Goal: Task Accomplishment & Management: Use online tool/utility

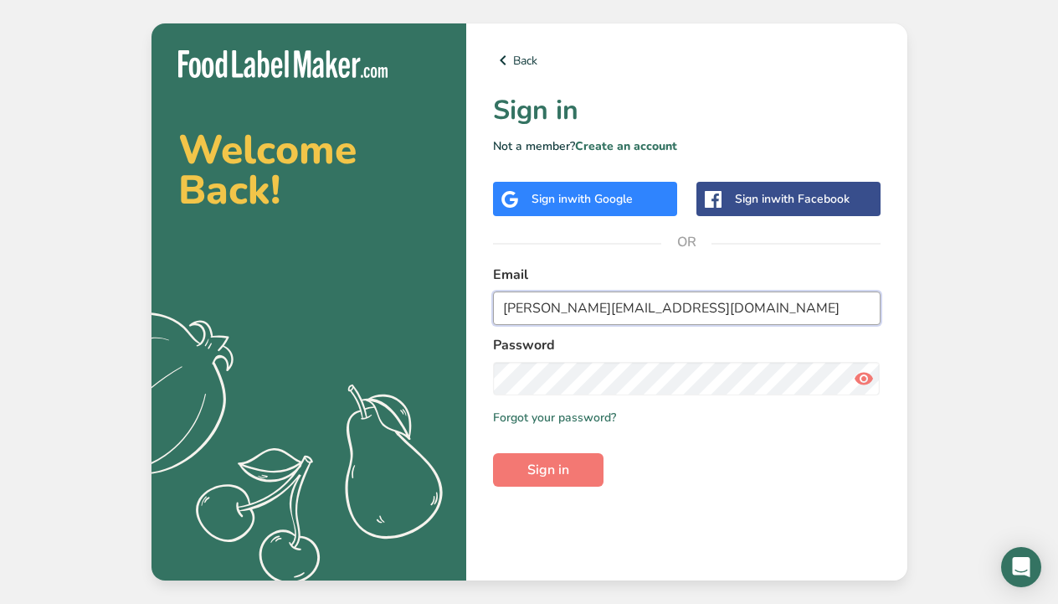
type input "[PERSON_NAME][EMAIL_ADDRESS][DOMAIN_NAME]"
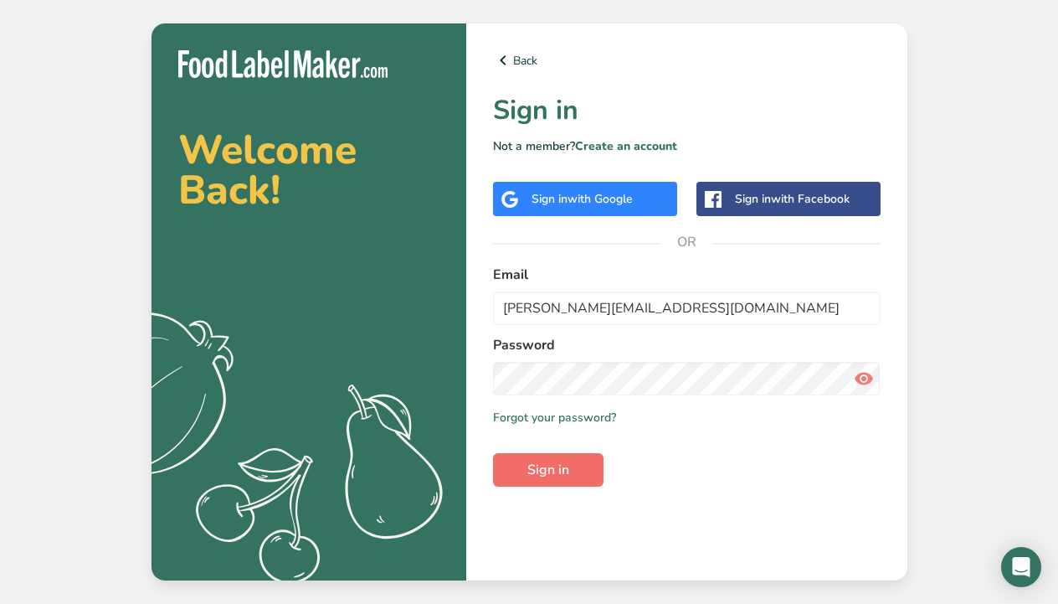
click at [563, 470] on span "Sign in" at bounding box center [548, 470] width 42 height 20
click at [570, 471] on button "Sign in" at bounding box center [548, 469] width 110 height 33
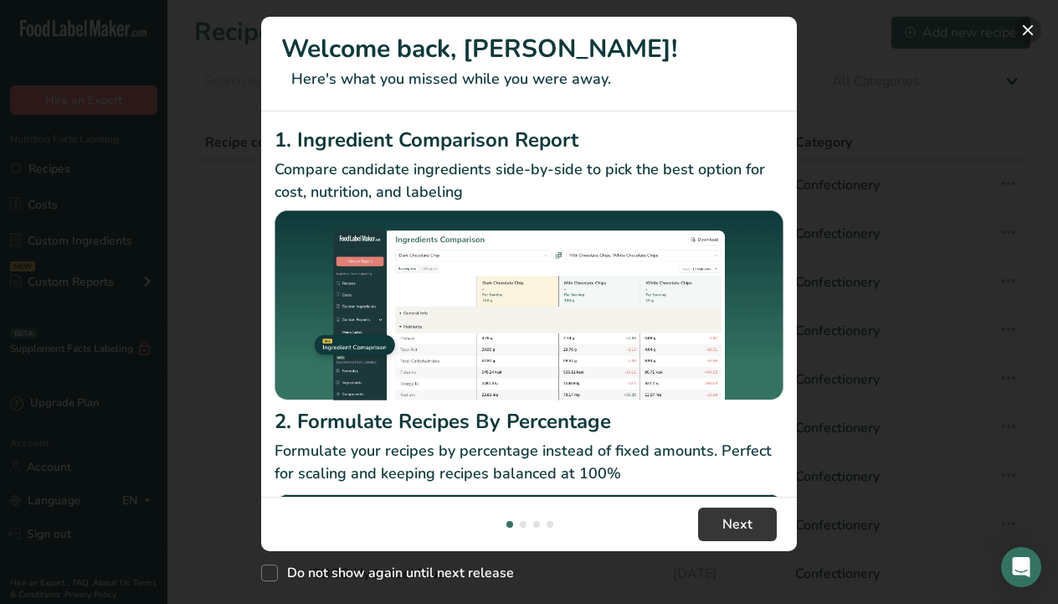
click at [1032, 30] on button "New Features" at bounding box center [1028, 30] width 27 height 27
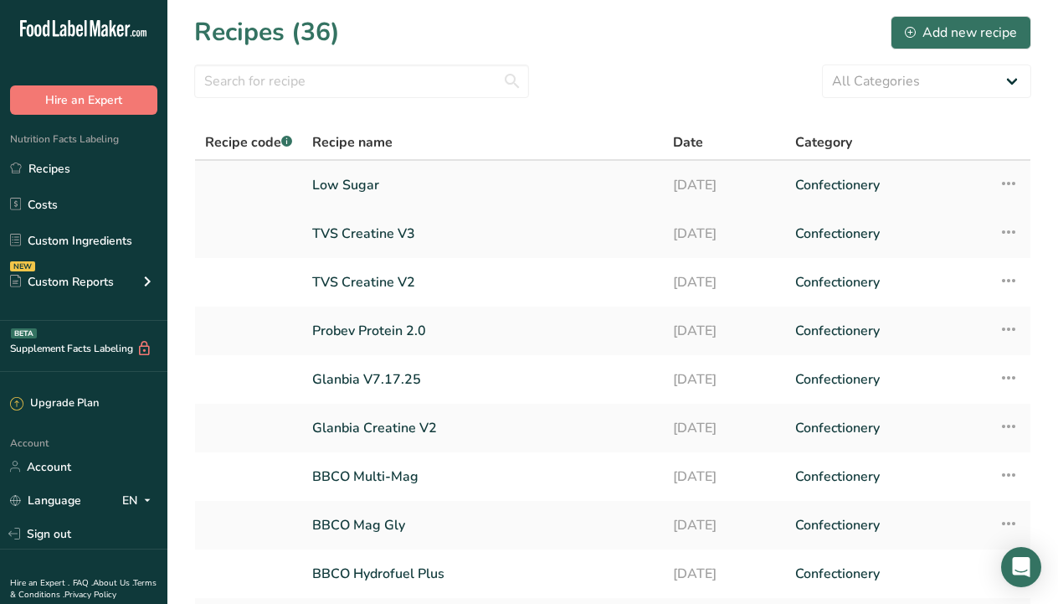
click at [596, 190] on link "Low Sugar" at bounding box center [482, 184] width 341 height 35
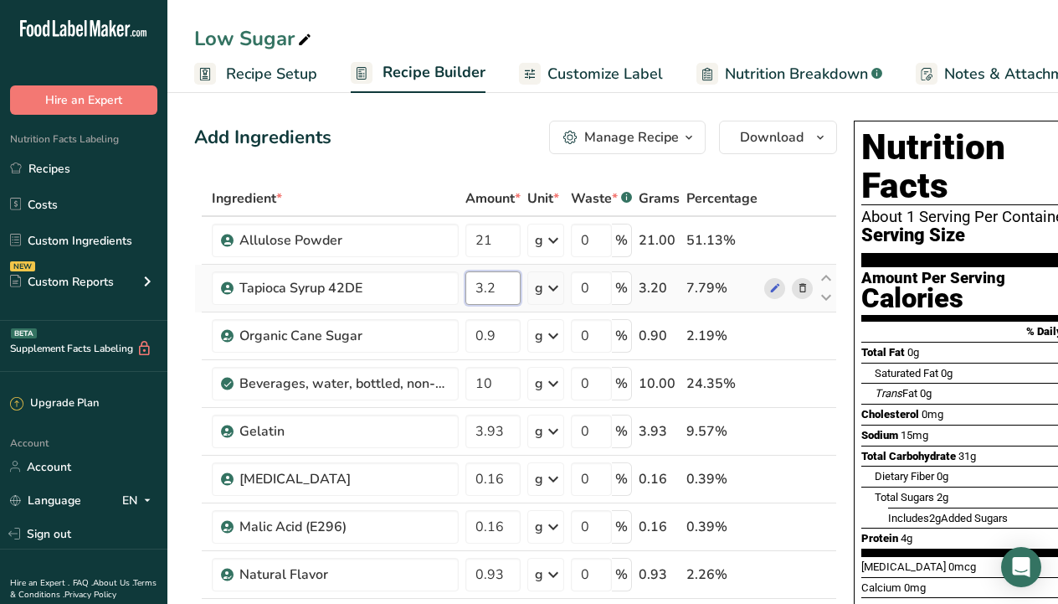
click at [505, 291] on input "3.2" at bounding box center [492, 287] width 55 height 33
type input "3"
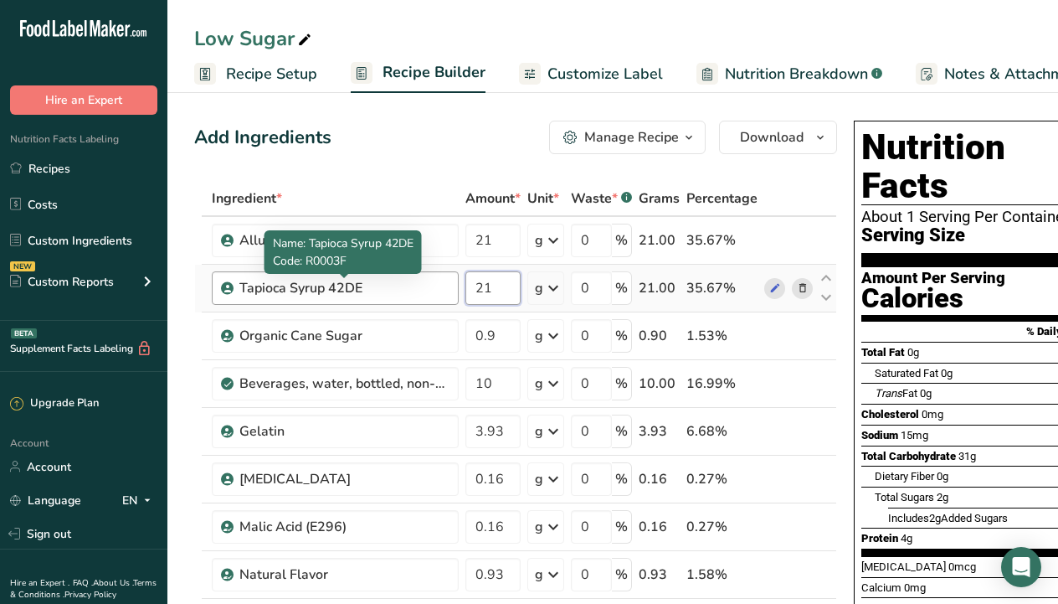
type input "21"
click at [433, 289] on div "Ingredient * Amount * Unit * Waste * .a-a{fill:#347362;}.b-a{fill:#fff;} Grams …" at bounding box center [515, 490] width 643 height 618
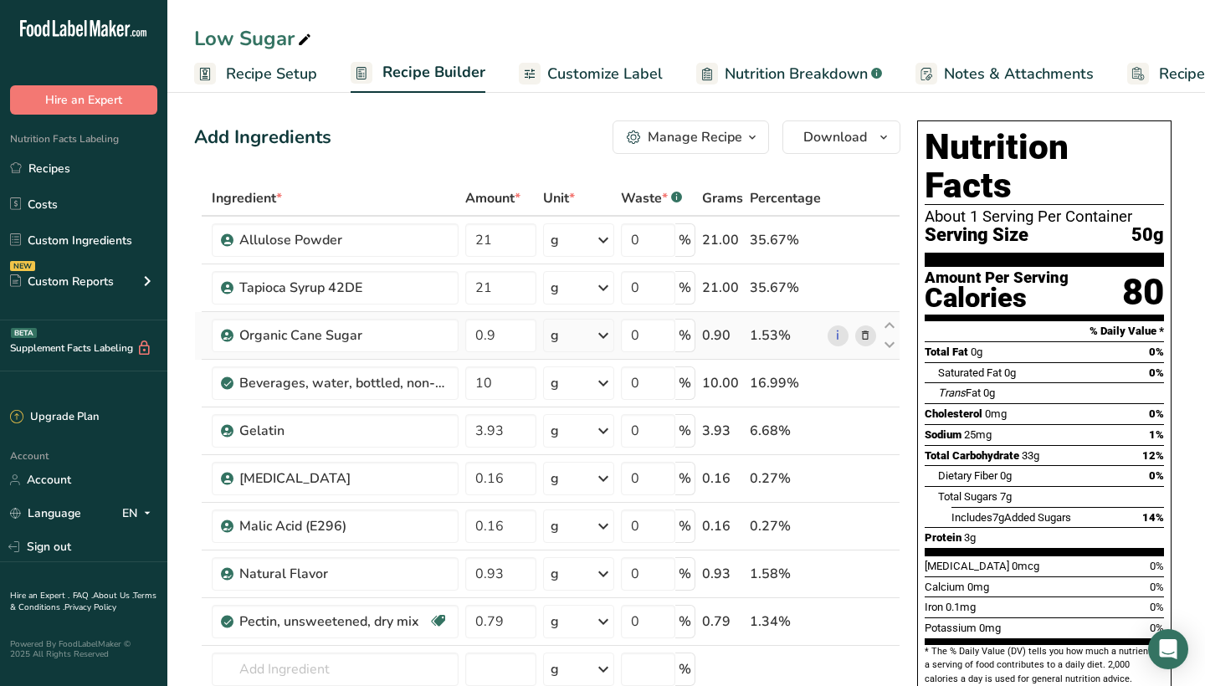
click at [865, 337] on icon at bounding box center [866, 336] width 12 height 18
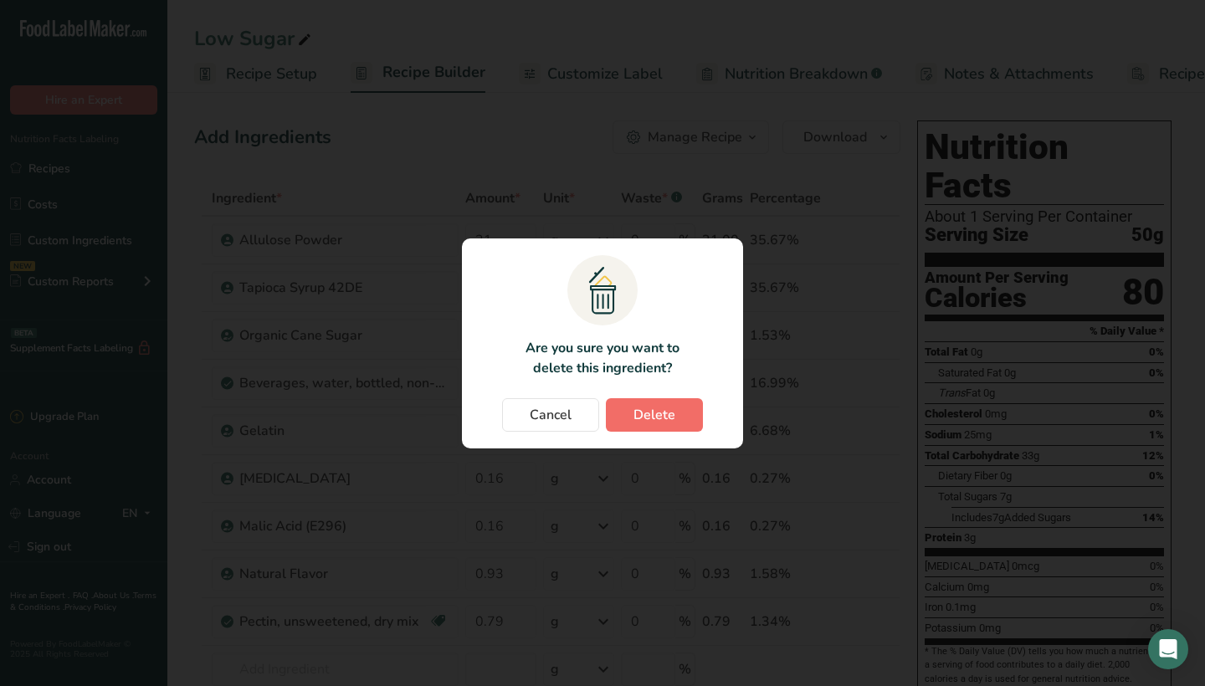
click at [671, 413] on span "Delete" at bounding box center [655, 415] width 42 height 20
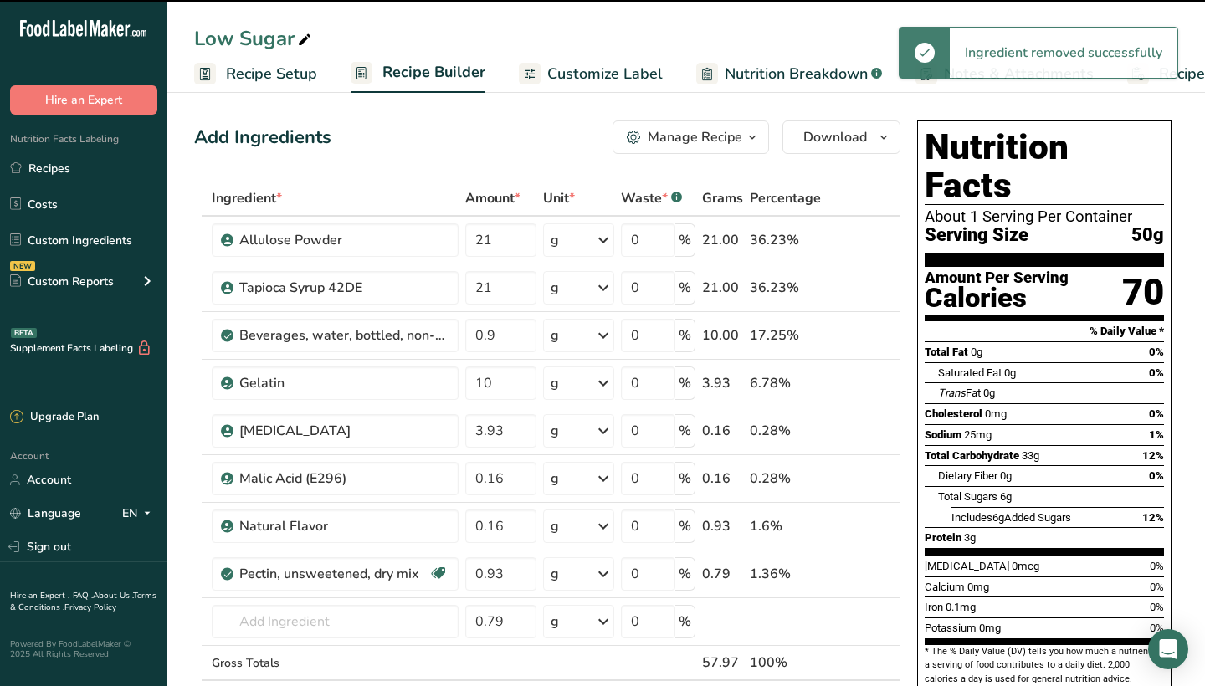
type input "10"
type input "3.93"
type input "0.16"
type input "0.93"
type input "0.79"
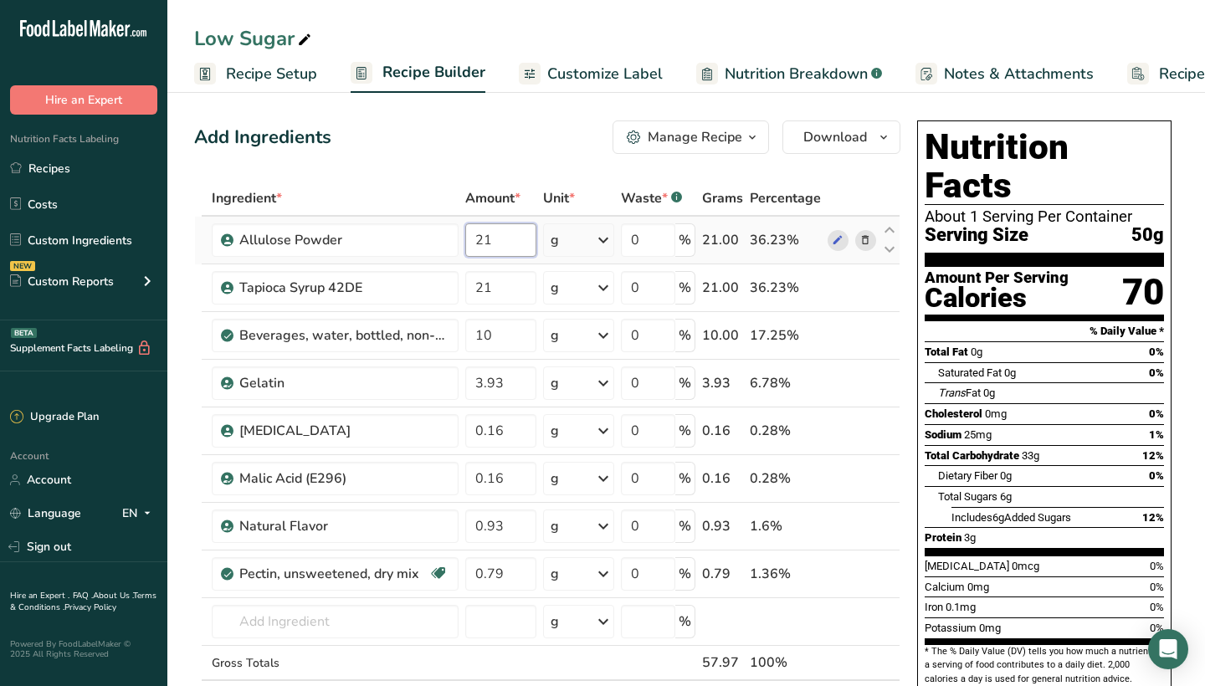
click at [499, 243] on input "21" at bounding box center [500, 239] width 71 height 33
type input "2"
type input "12"
click at [508, 384] on input "3.93" at bounding box center [500, 383] width 71 height 33
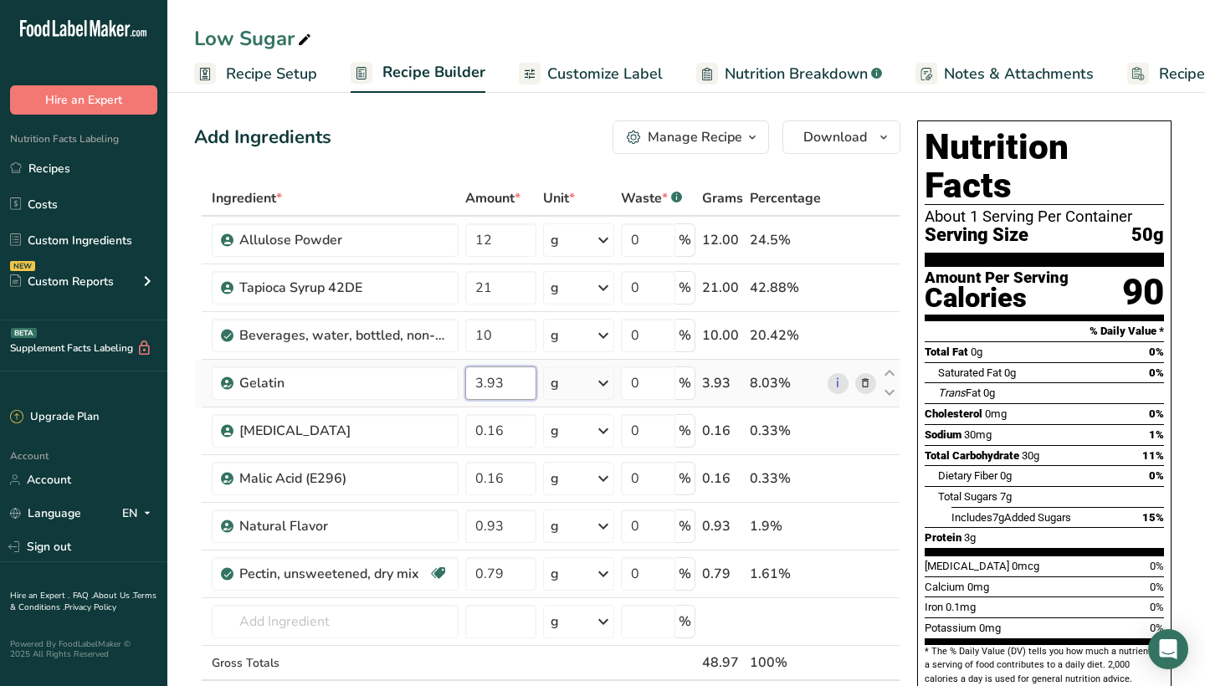
type input "3.9"
type input "3.4"
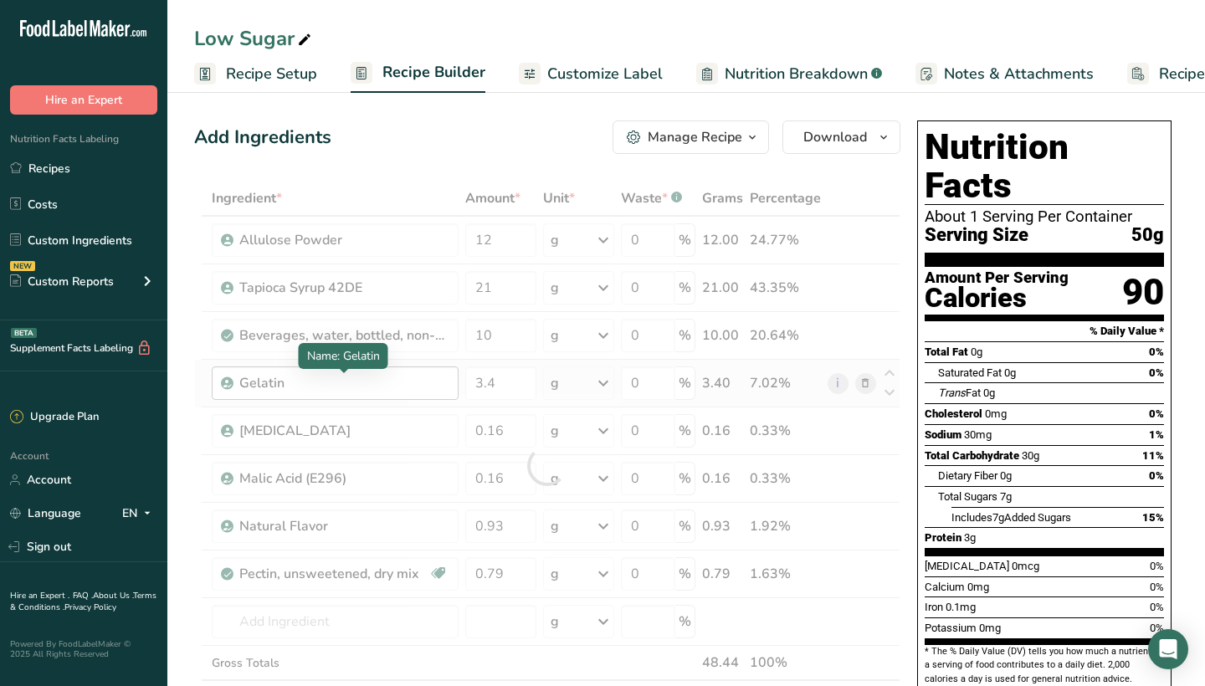
click at [413, 383] on div "Ingredient * Amount * Unit * Waste * .a-a{fill:#347362;}.b-a{fill:#fff;} Grams …" at bounding box center [547, 466] width 706 height 570
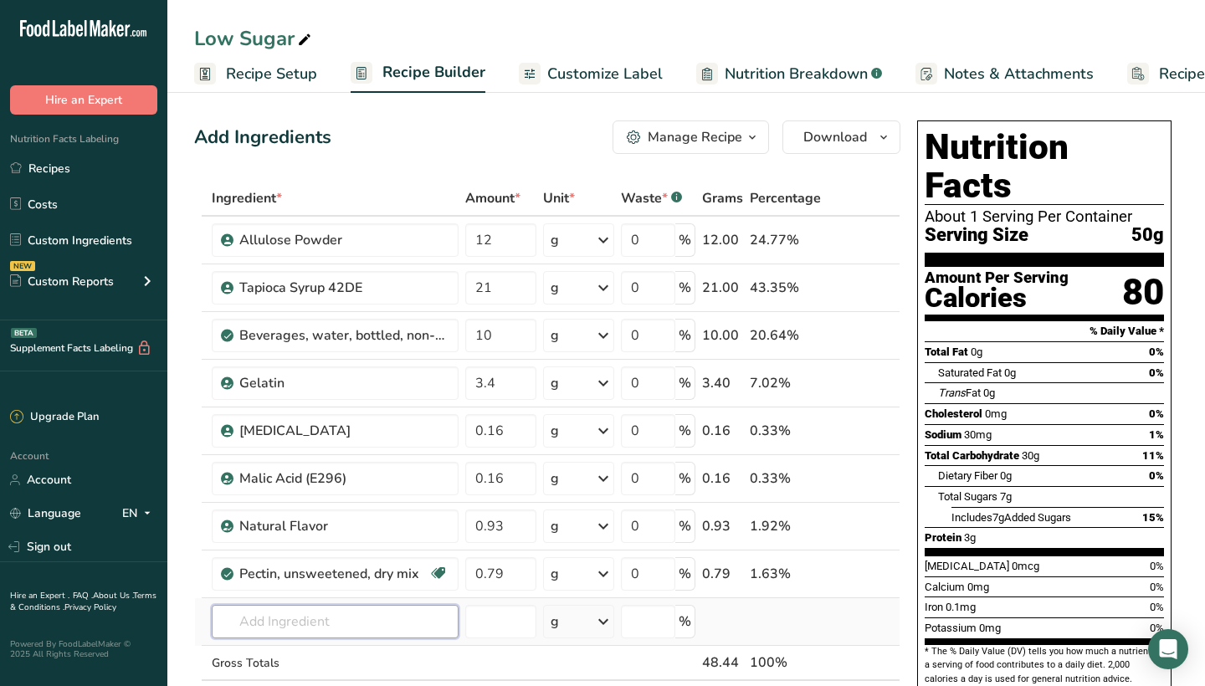
click at [340, 603] on input "text" at bounding box center [335, 621] width 247 height 33
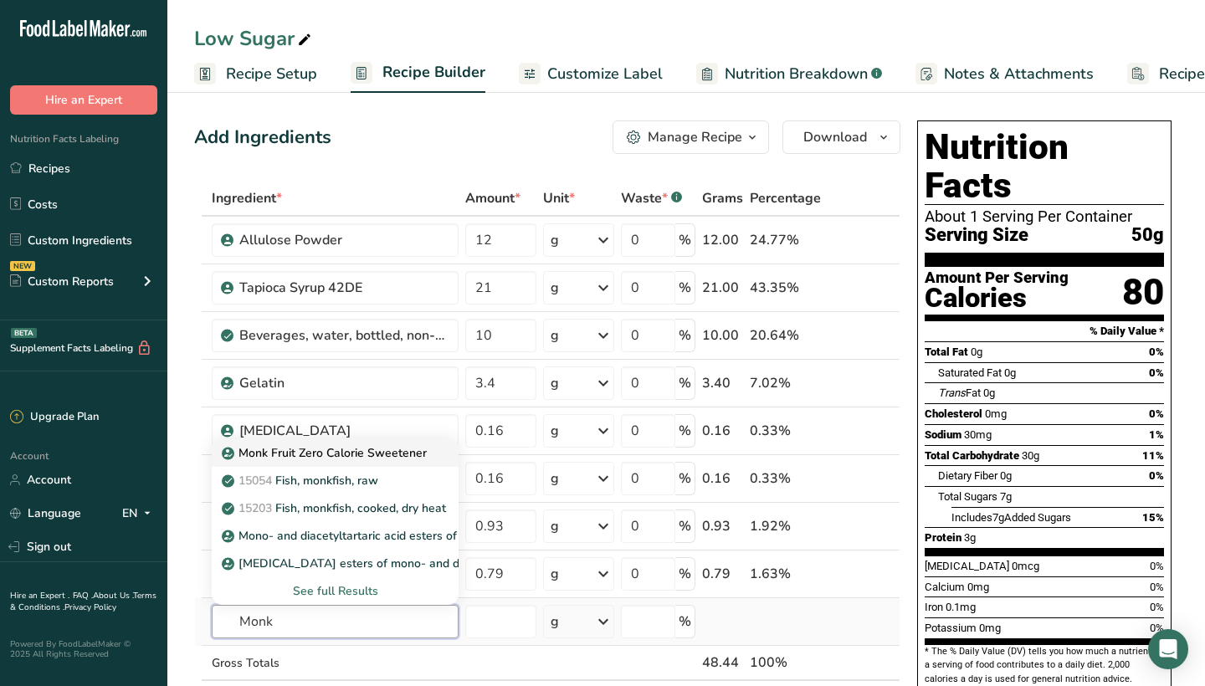
type input "Monk"
click at [347, 455] on p "Monk Fruit Zero Calorie Sweetener" at bounding box center [326, 453] width 202 height 18
type input "Monk Fruit Zero Calorie Sweetener"
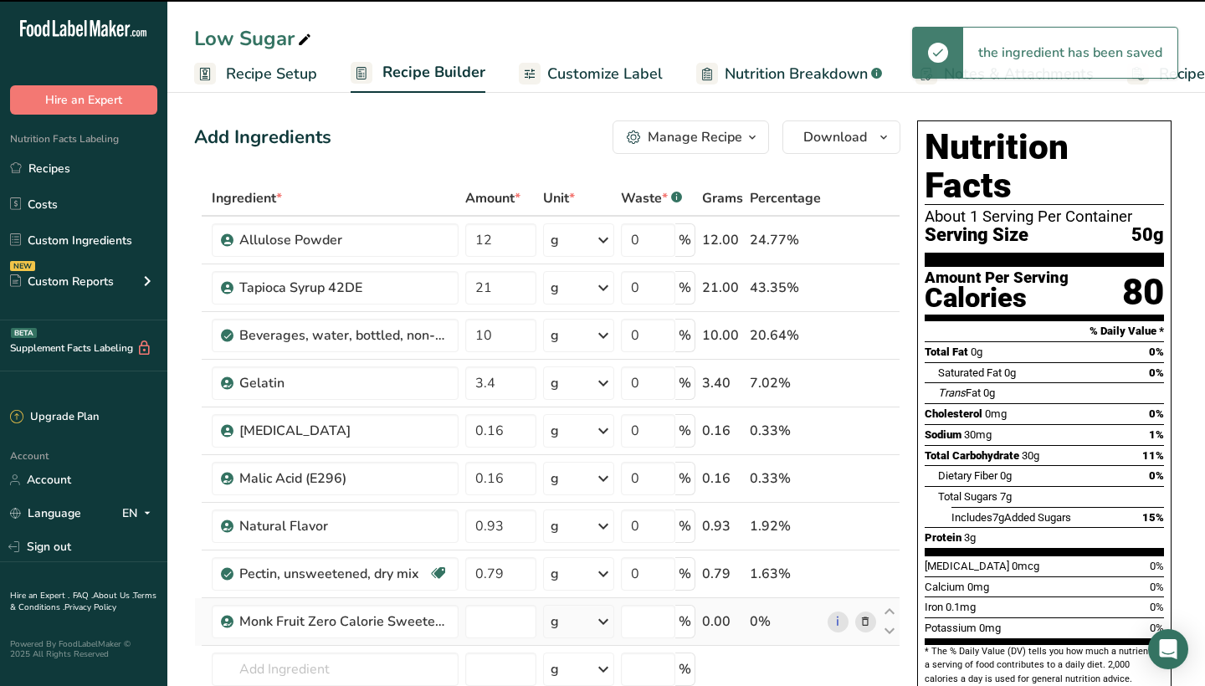
type input "0"
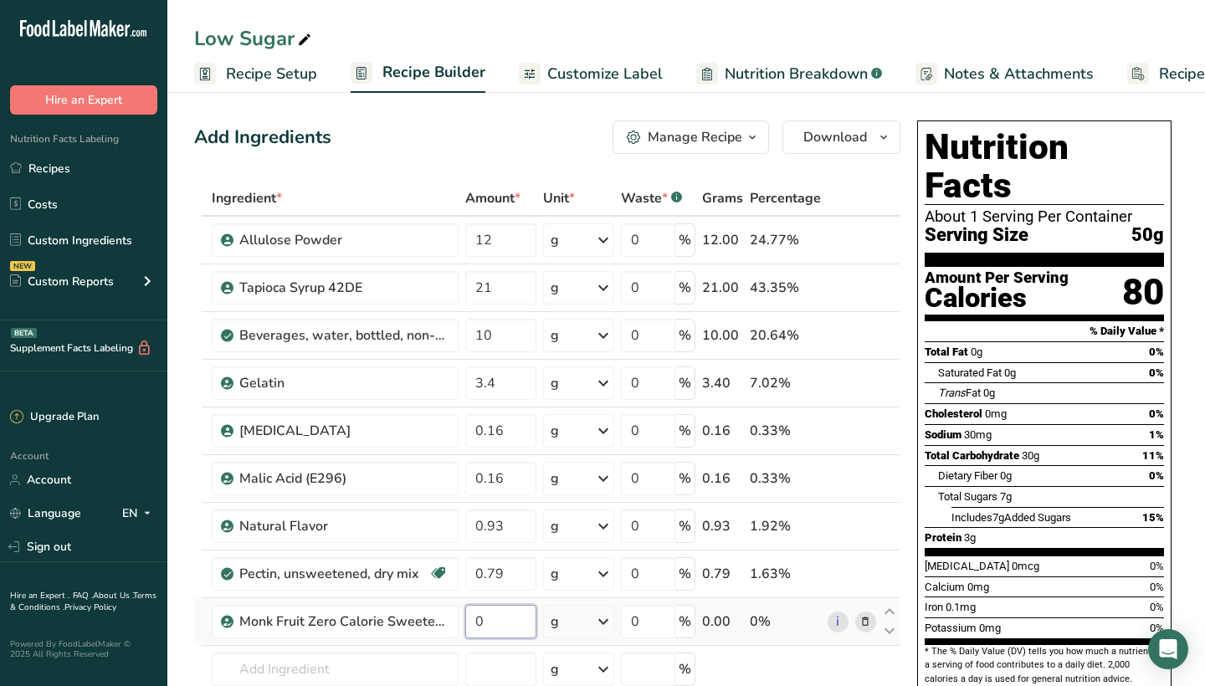
click at [492, 603] on input "0" at bounding box center [500, 621] width 71 height 33
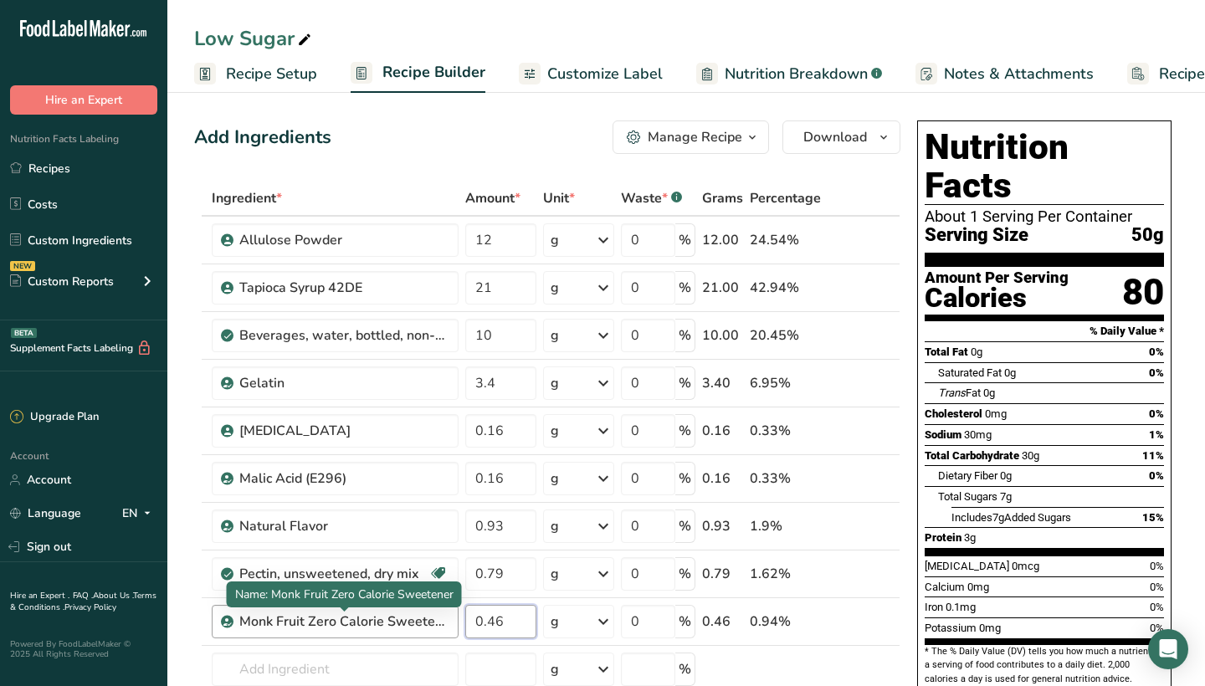
type input "0.46"
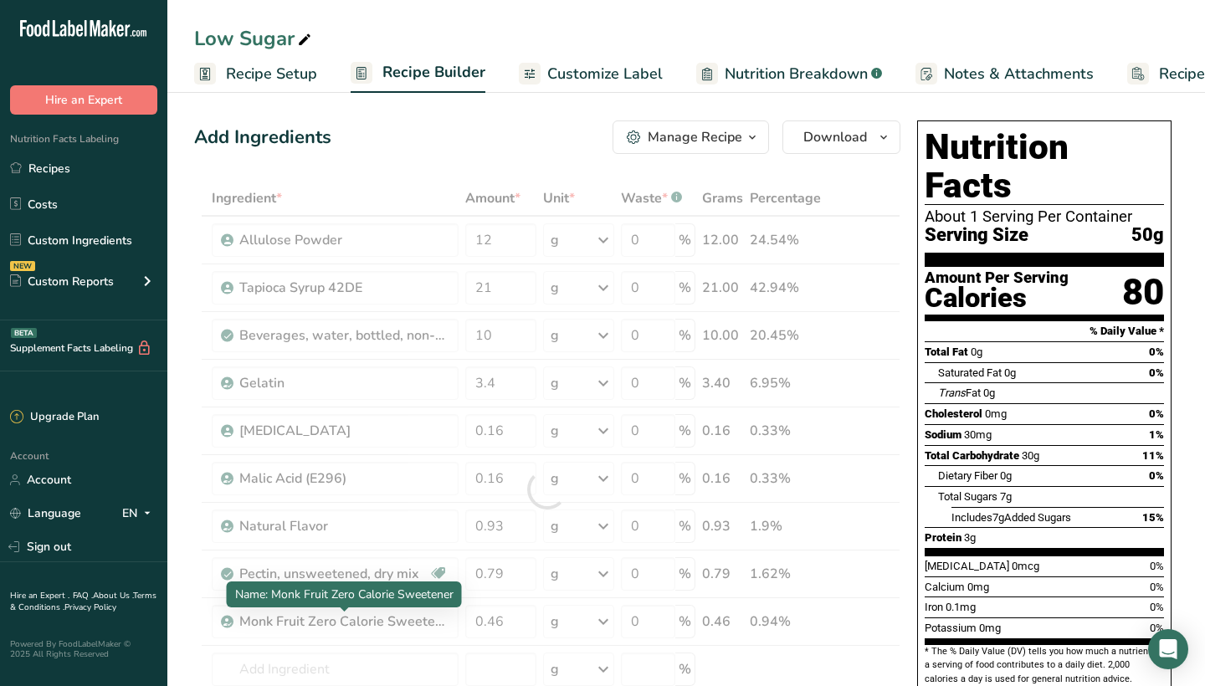
click at [429, 603] on div "Ingredient * Amount * Unit * Waste * .a-a{fill:#347362;}.b-a{fill:#fff;} Grams …" at bounding box center [547, 490] width 706 height 618
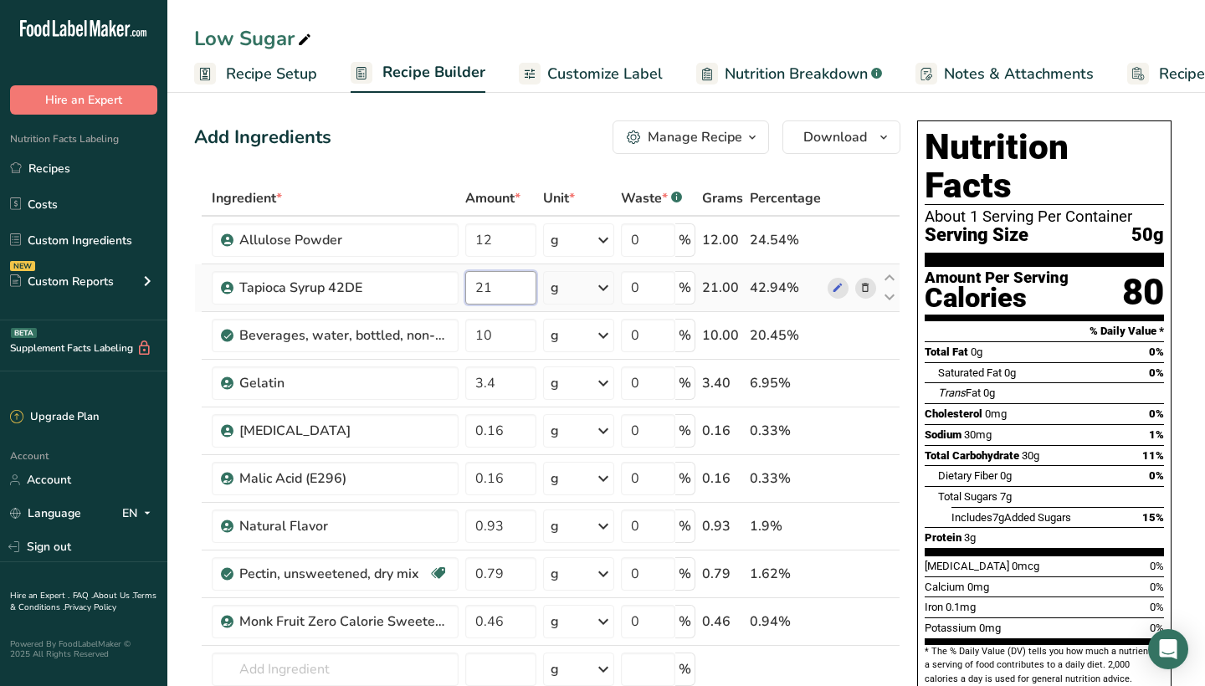
click at [498, 287] on input "21" at bounding box center [500, 287] width 71 height 33
type input "2"
click at [438, 290] on div "Ingredient * Amount * Unit * Waste * .a-a{fill:#347362;}.b-a{fill:#fff;} Grams …" at bounding box center [547, 490] width 706 height 618
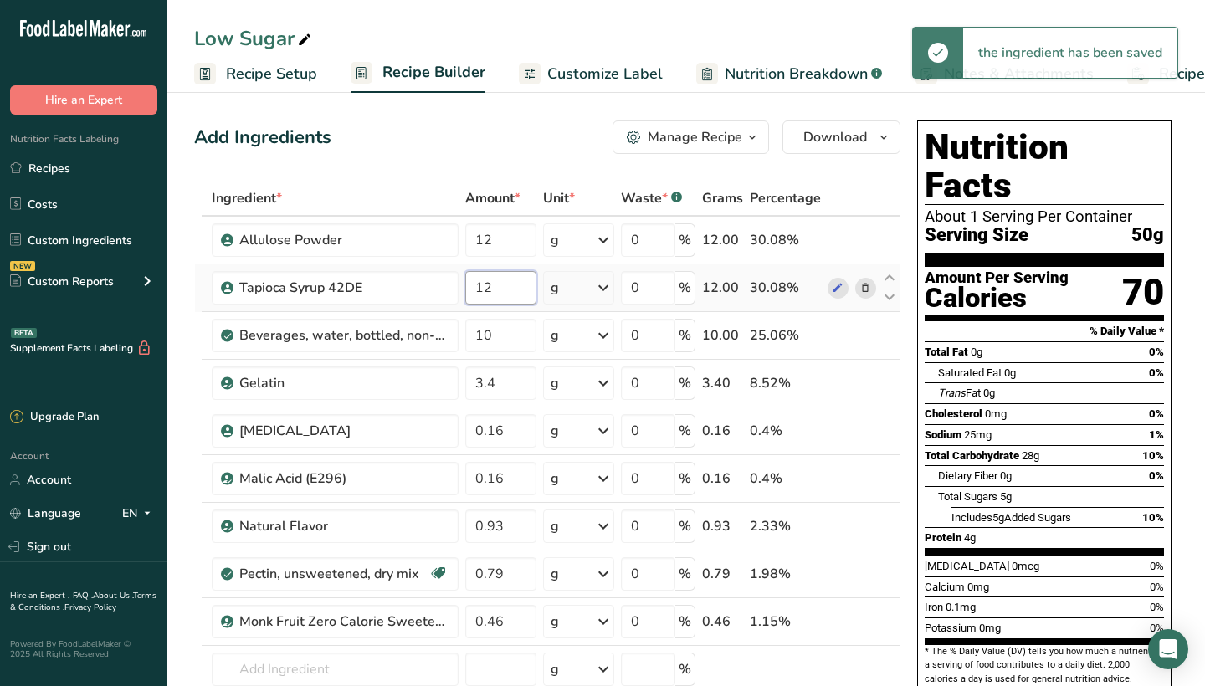
click at [508, 294] on input "12" at bounding box center [500, 287] width 71 height 33
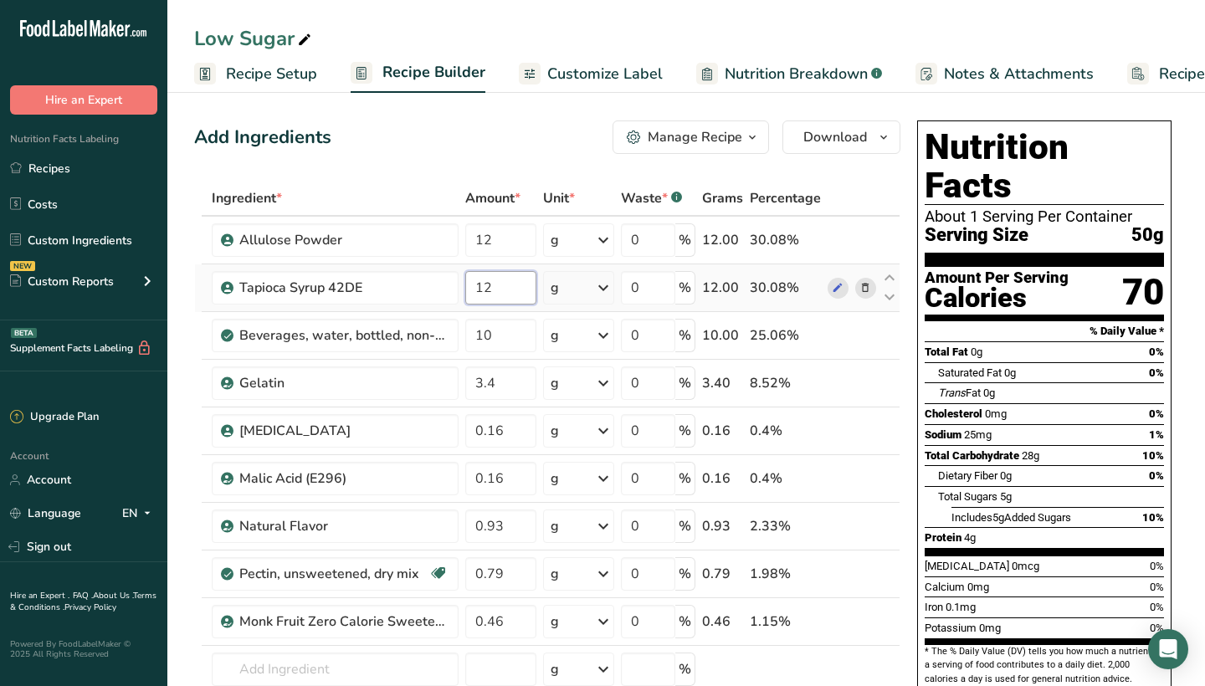
type input "1"
type input "8"
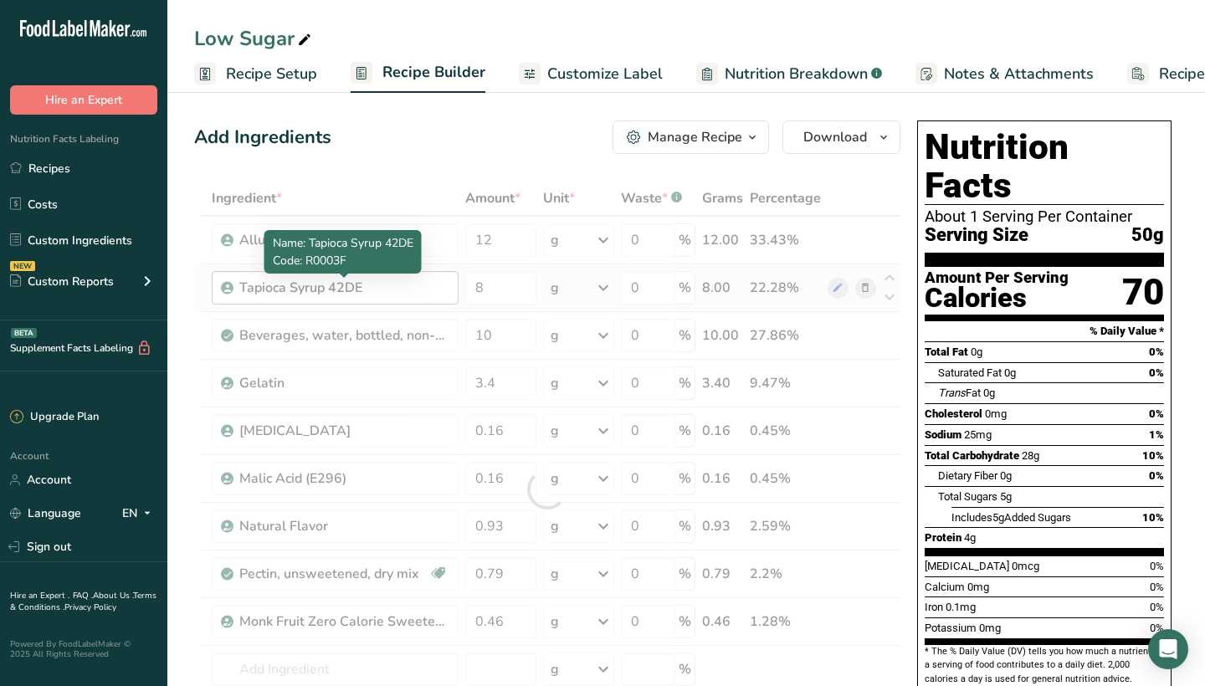
click at [424, 290] on div "Ingredient * Amount * Unit * Waste * .a-a{fill:#347362;}.b-a{fill:#fff;} Grams …" at bounding box center [547, 490] width 706 height 618
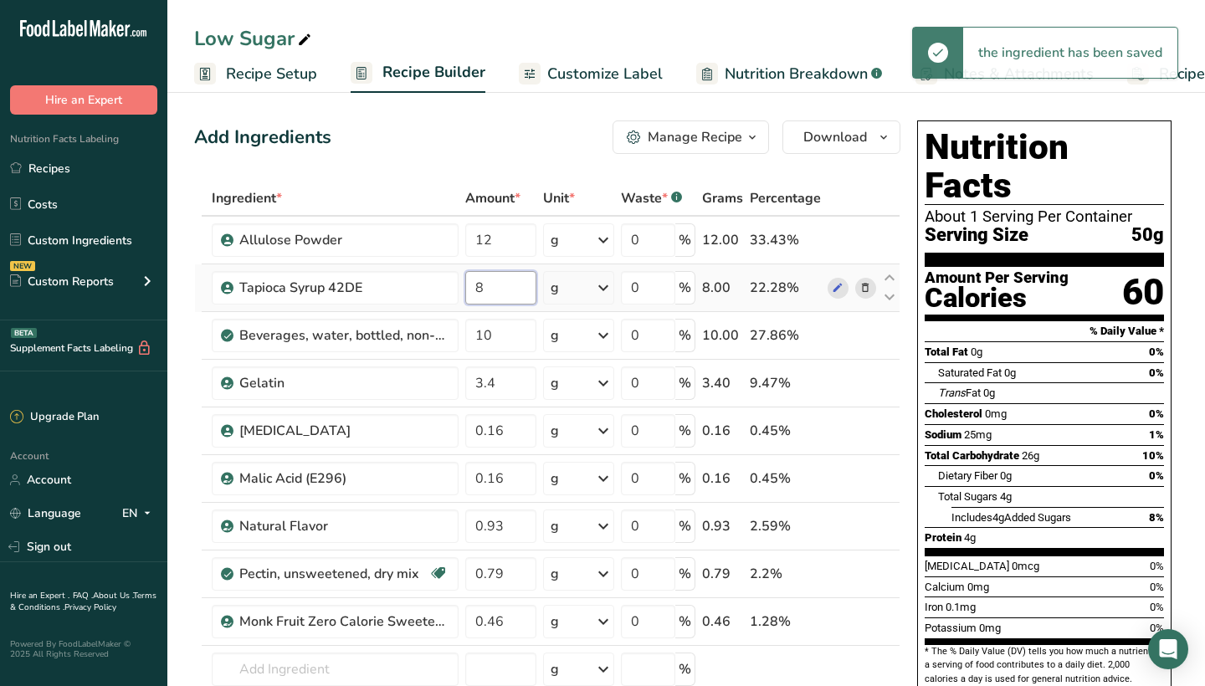
click at [493, 286] on input "8" at bounding box center [500, 287] width 71 height 33
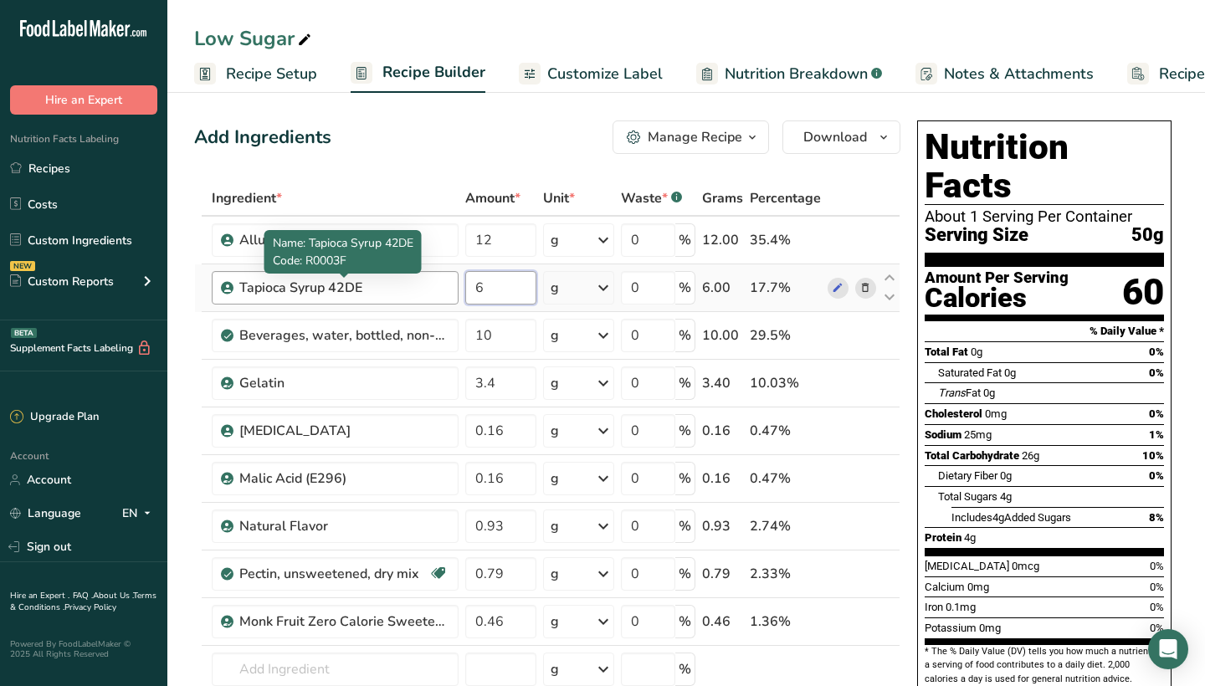
type input "6"
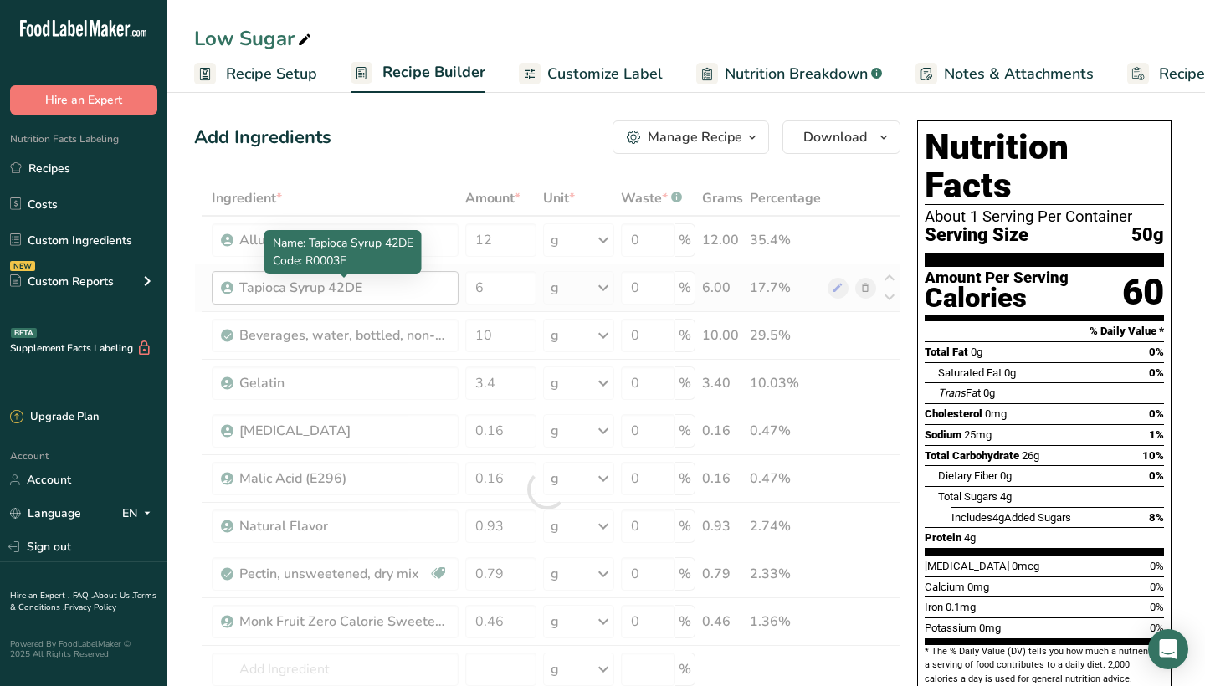
click at [421, 290] on div "Ingredient * Amount * Unit * Waste * .a-a{fill:#347362;}.b-a{fill:#fff;} Grams …" at bounding box center [547, 490] width 706 height 618
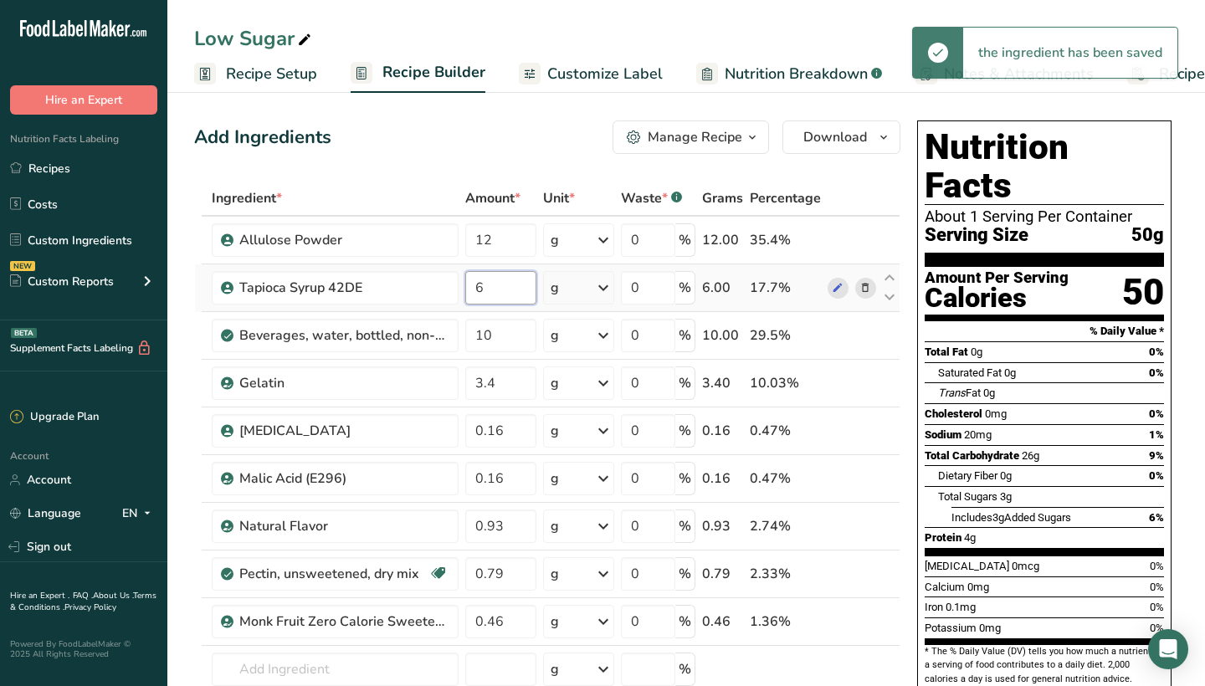
click at [491, 290] on input "6" at bounding box center [500, 287] width 71 height 33
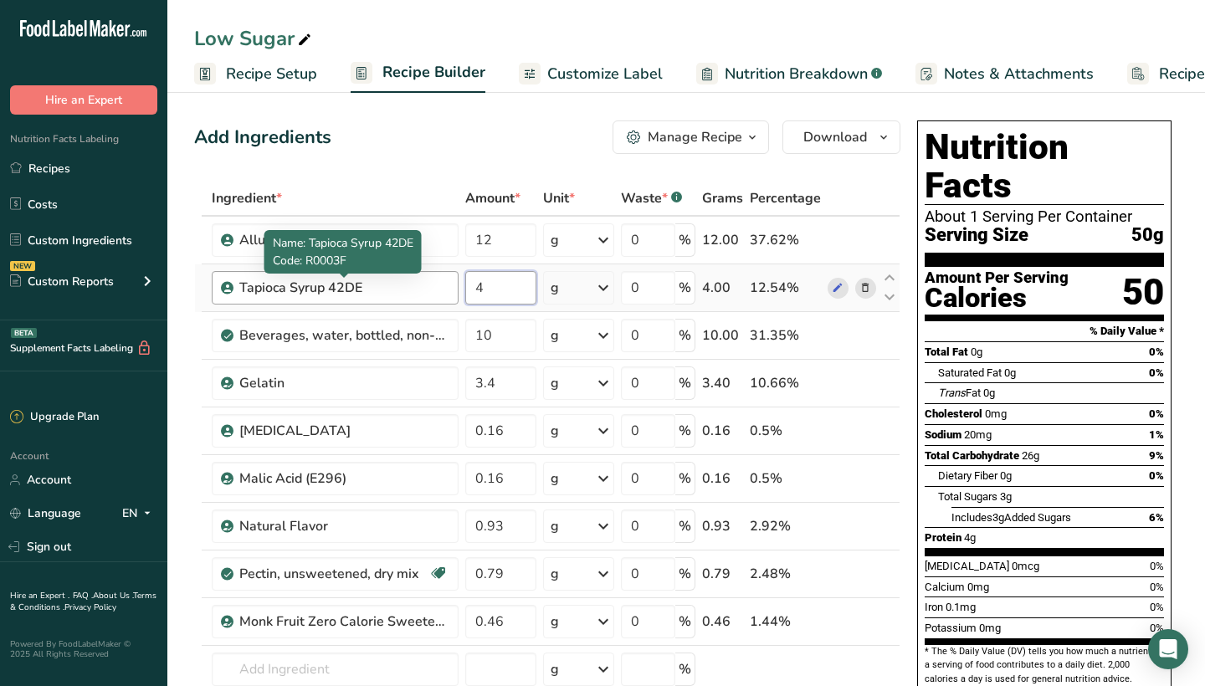
type input "4"
click at [415, 290] on div "Ingredient * Amount * Unit * Waste * .a-a{fill:#347362;}.b-a{fill:#fff;} Grams …" at bounding box center [547, 490] width 706 height 618
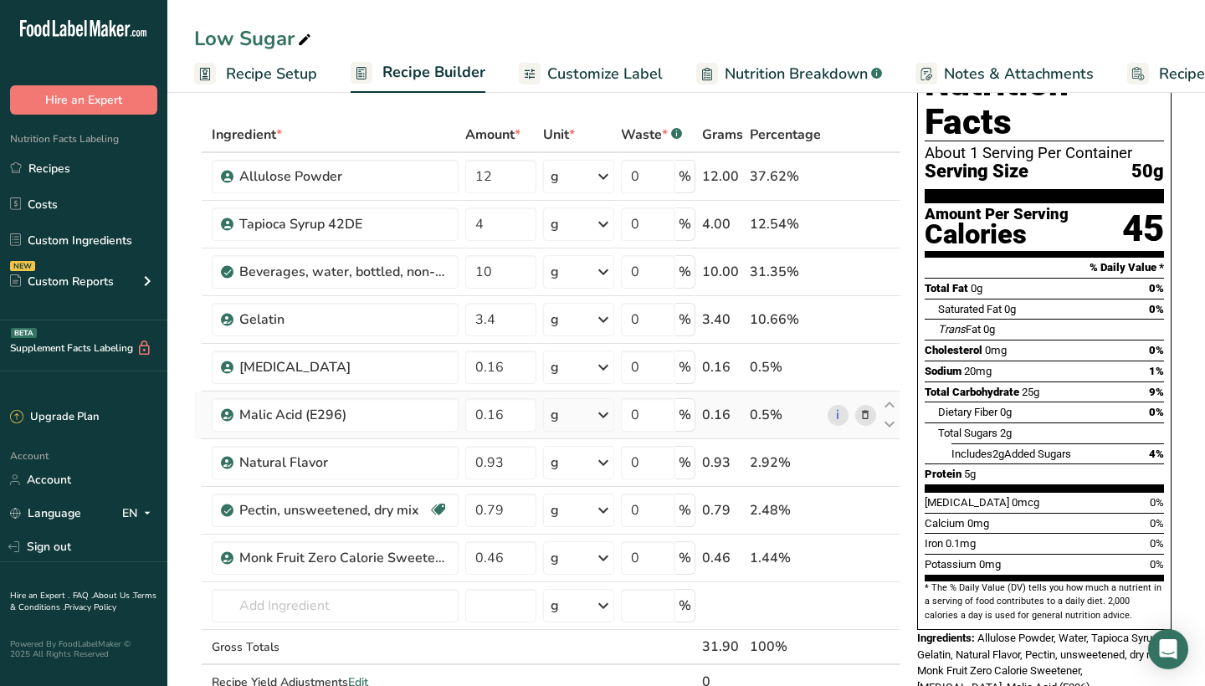
scroll to position [68, 0]
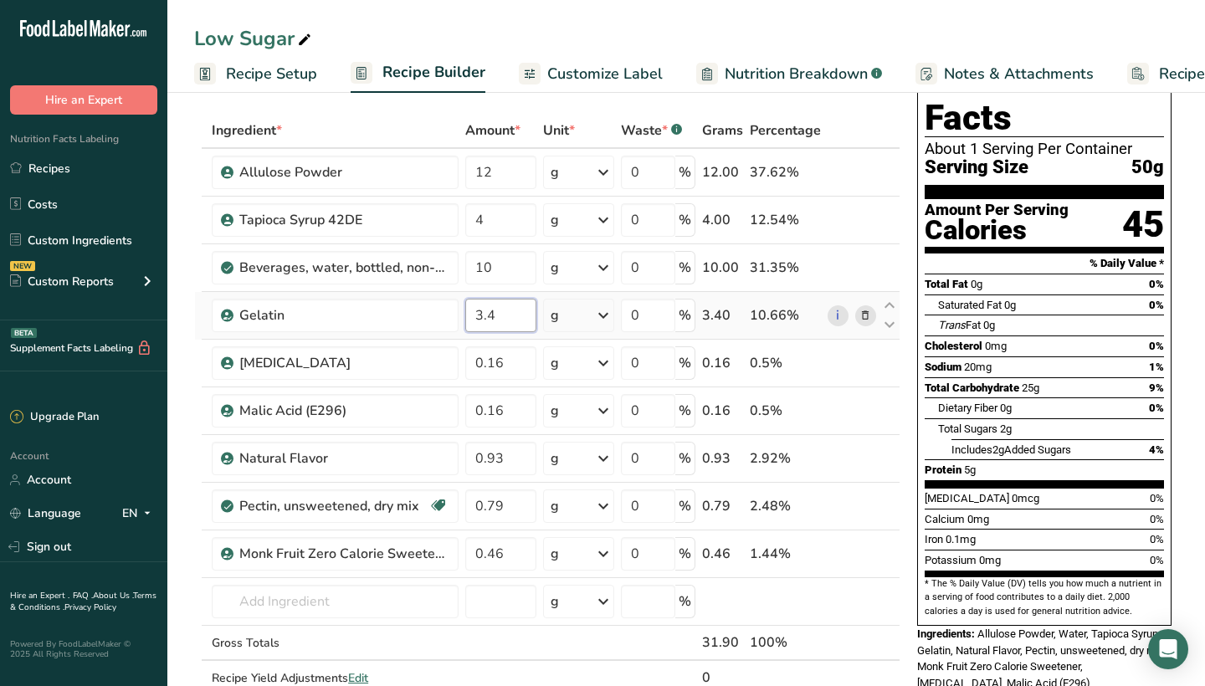
click at [510, 315] on input "3.4" at bounding box center [500, 315] width 71 height 33
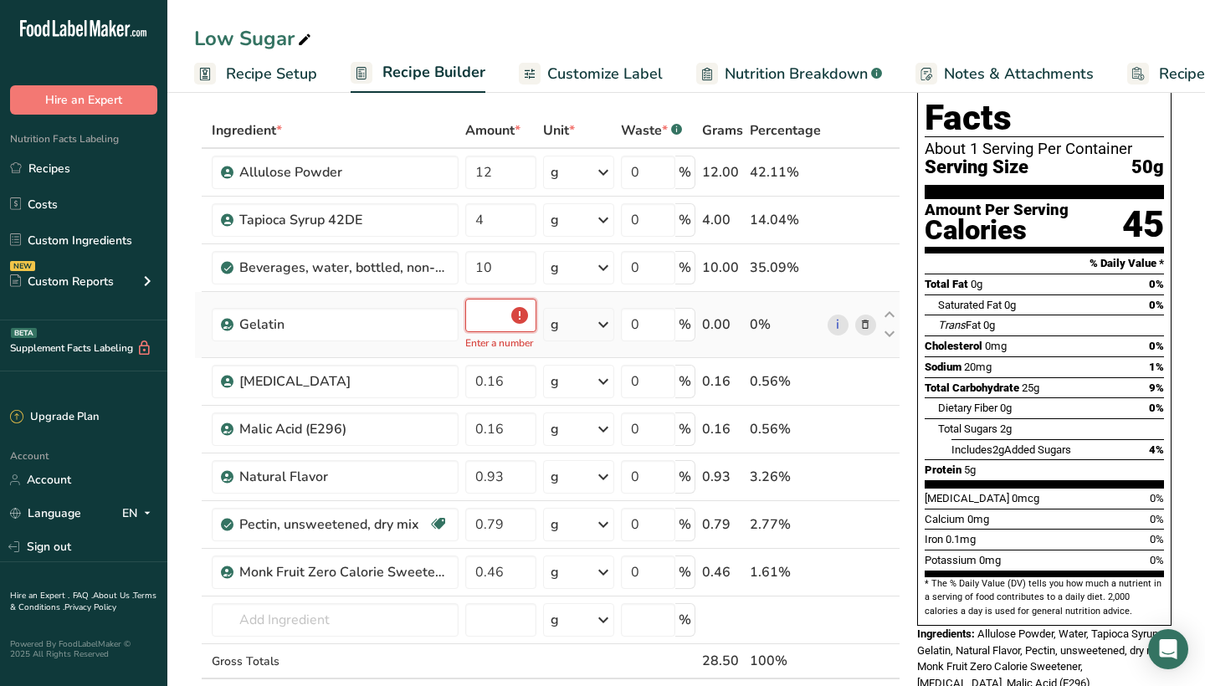
type input "3"
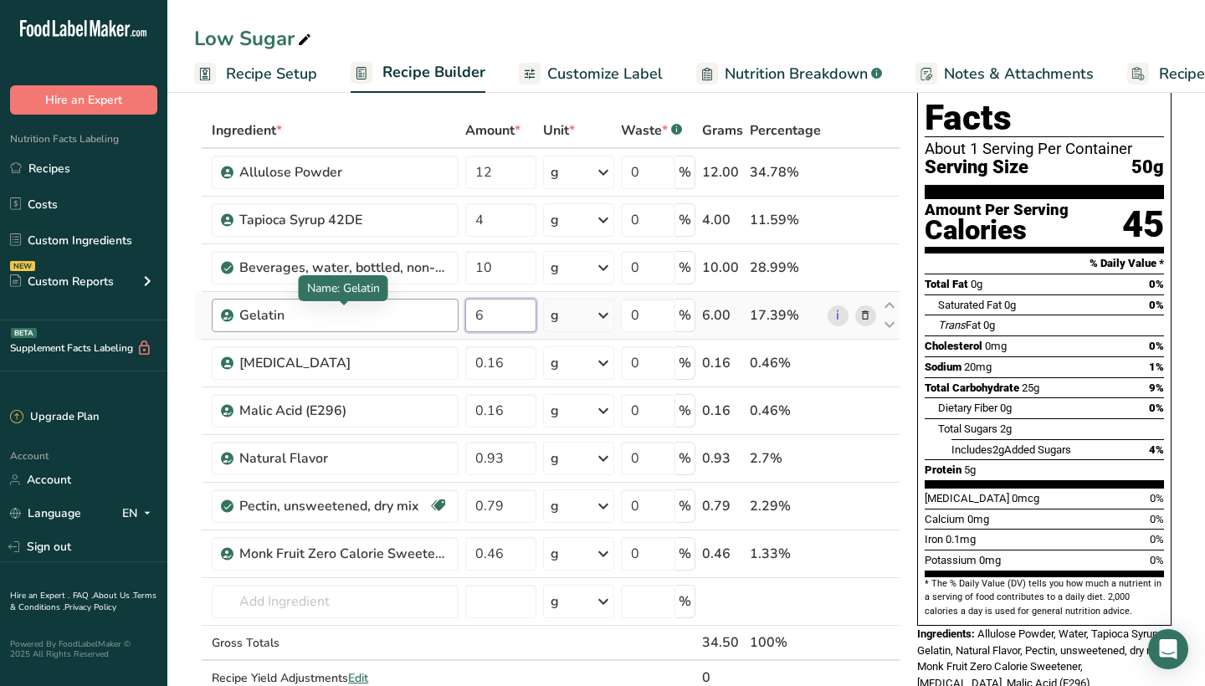
type input "6"
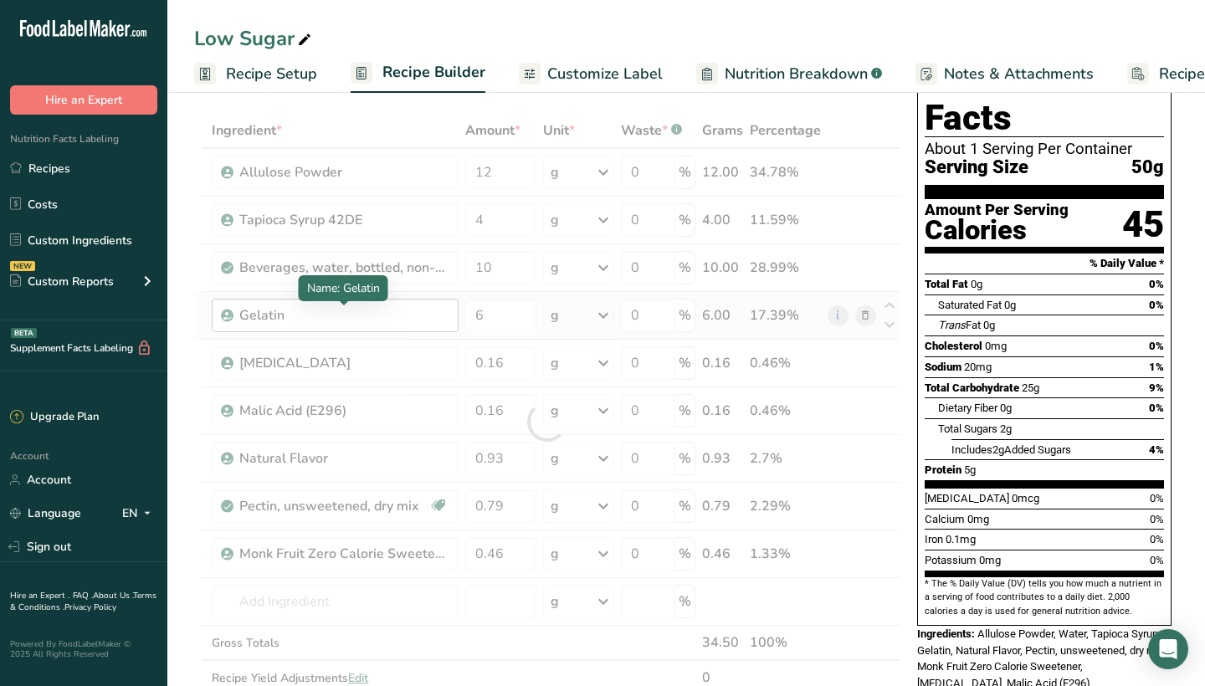
click at [414, 316] on div "Ingredient * Amount * Unit * Waste * .a-a{fill:#347362;}.b-a{fill:#fff;} Grams …" at bounding box center [547, 422] width 706 height 618
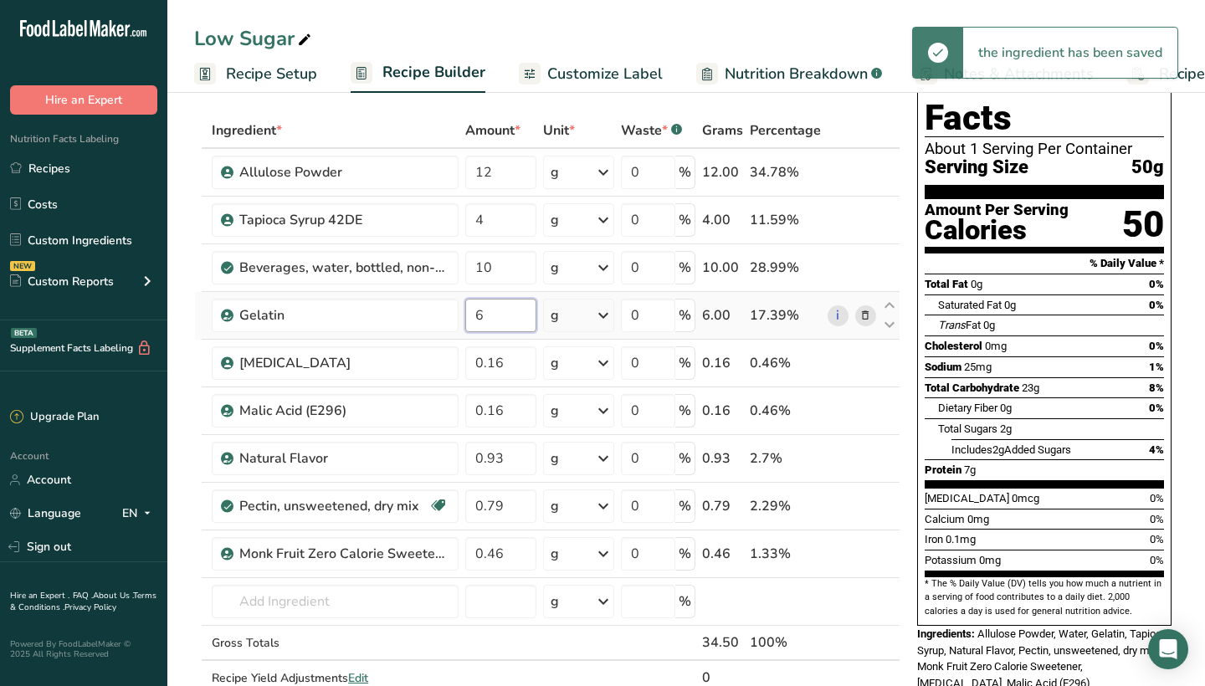
click at [496, 325] on input "6" at bounding box center [500, 315] width 71 height 33
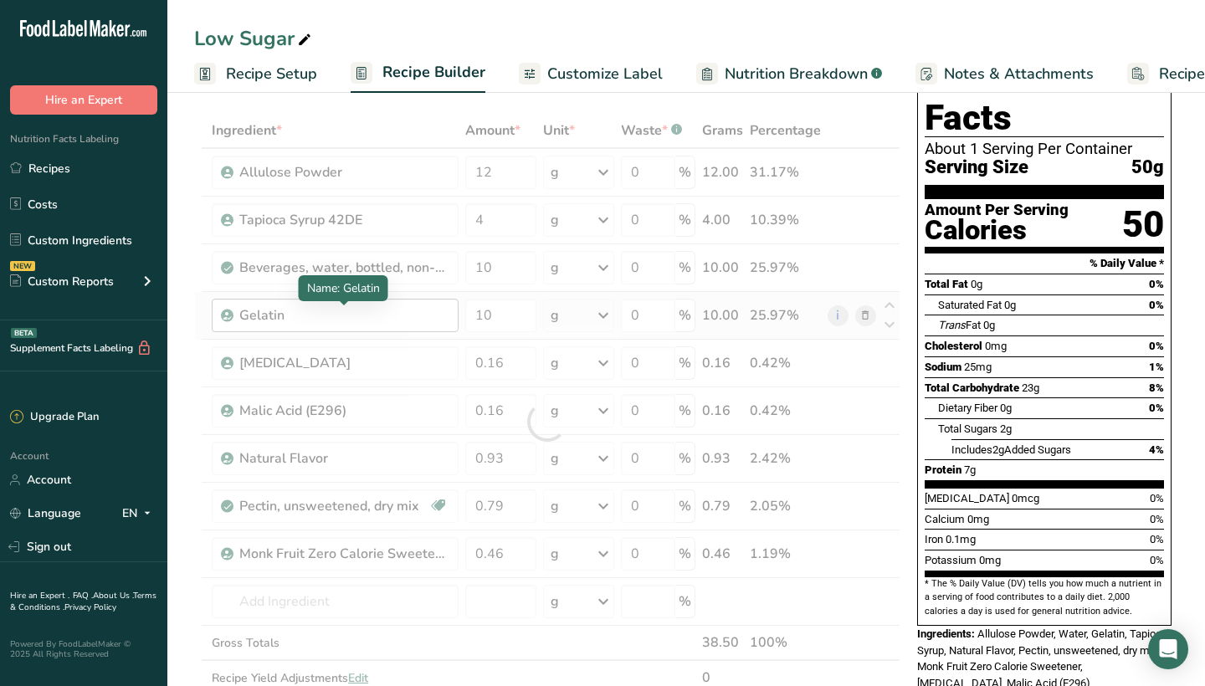
click at [413, 318] on div "Ingredient * Amount * Unit * Waste * .a-a{fill:#347362;}.b-a{fill:#fff;} Grams …" at bounding box center [547, 422] width 706 height 618
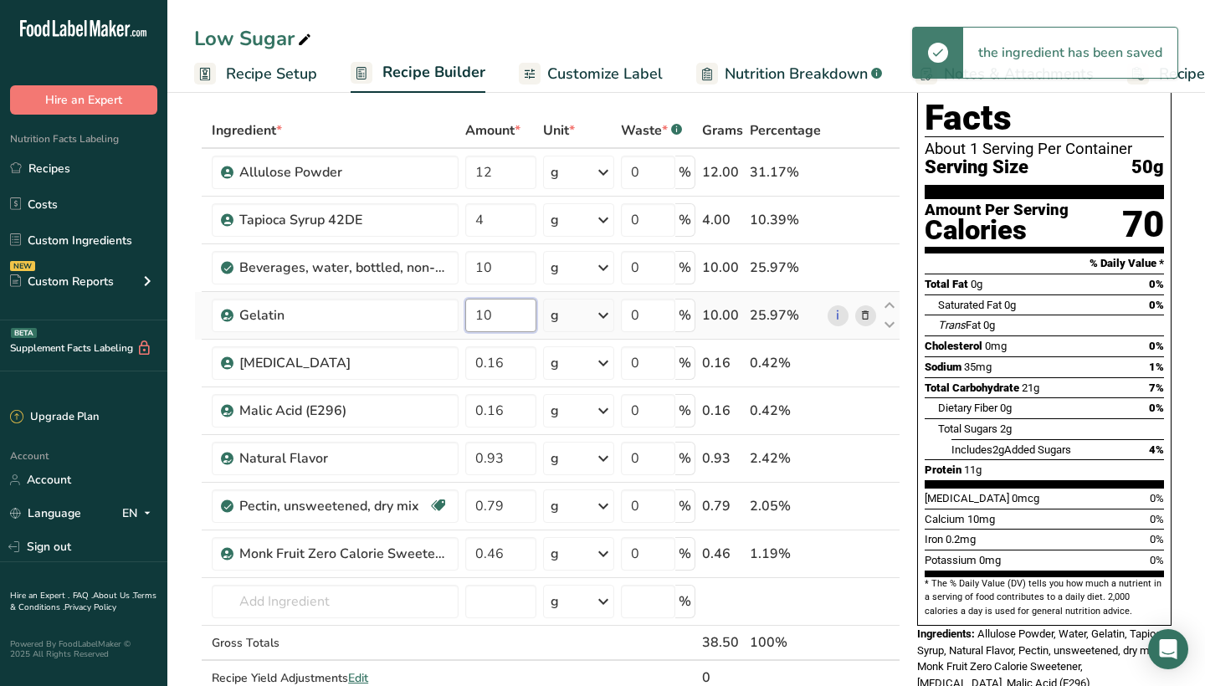
click at [507, 326] on input "10" at bounding box center [500, 315] width 71 height 33
type input "1"
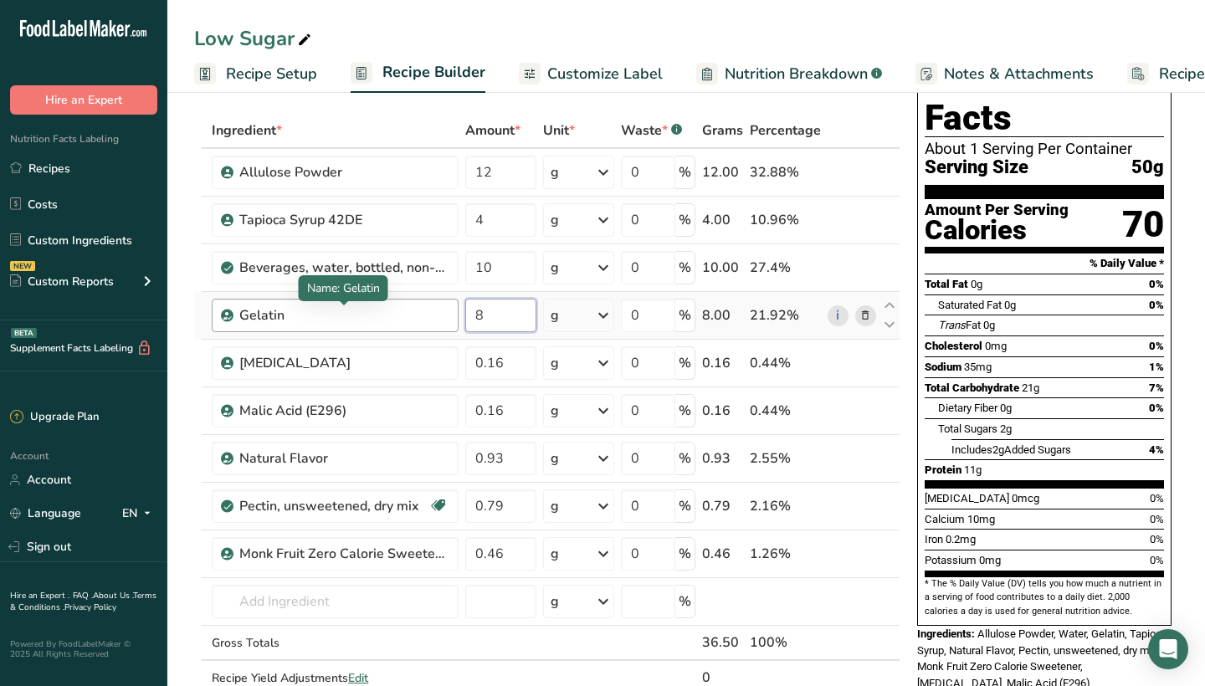
type input "8"
click at [399, 318] on div "Ingredient * Amount * Unit * Waste * .a-a{fill:#347362;}.b-a{fill:#fff;} Grams …" at bounding box center [547, 422] width 706 height 618
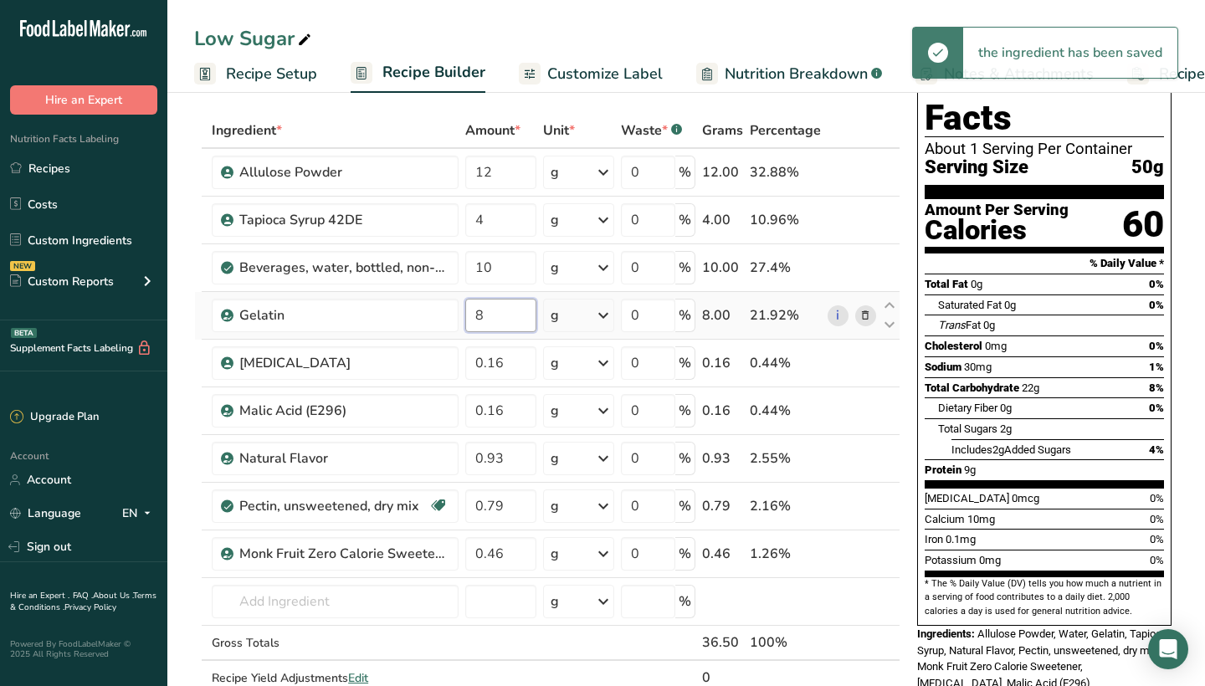
click at [490, 320] on input "8" at bounding box center [500, 315] width 71 height 33
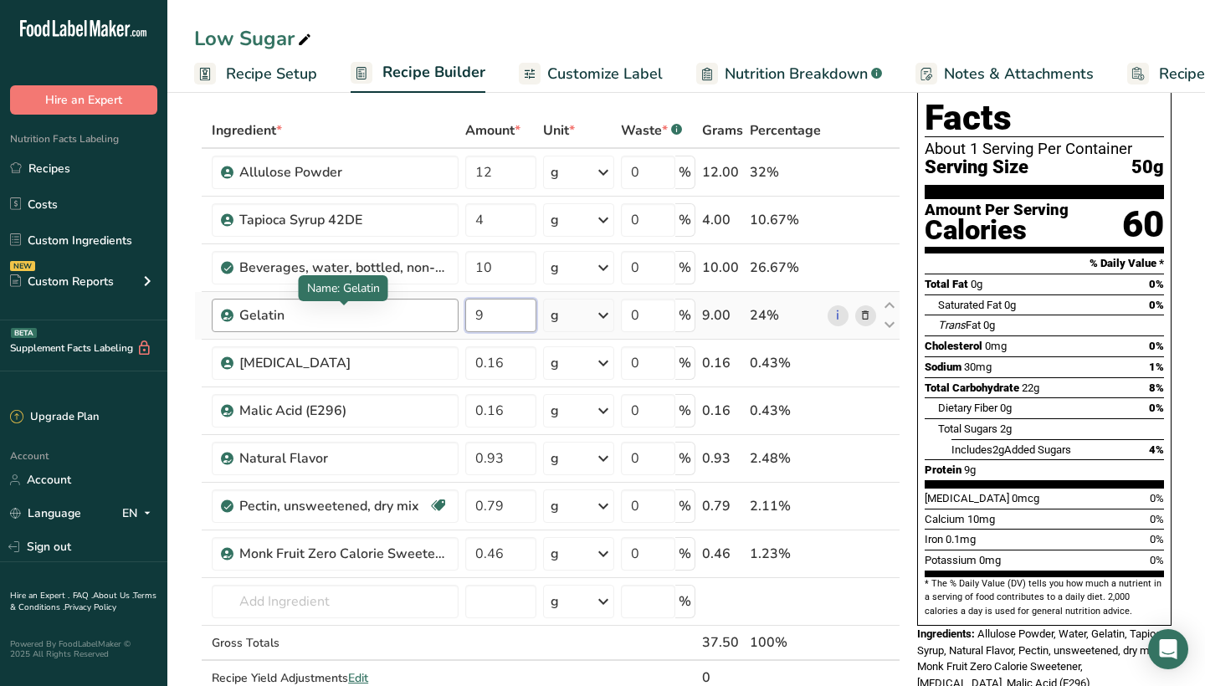
type input "9"
click at [406, 315] on div "Ingredient * Amount * Unit * Waste * .a-a{fill:#347362;}.b-a{fill:#fff;} Grams …" at bounding box center [547, 422] width 706 height 618
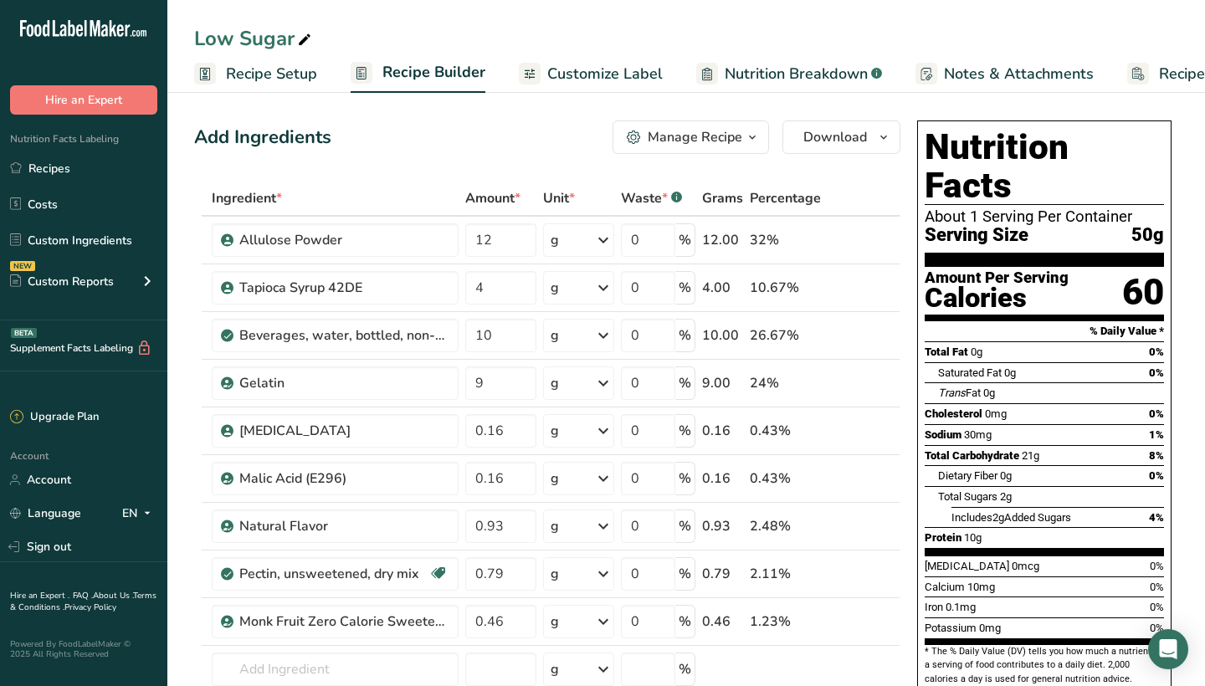
scroll to position [0, 0]
click at [886, 142] on icon "button" at bounding box center [883, 137] width 13 height 21
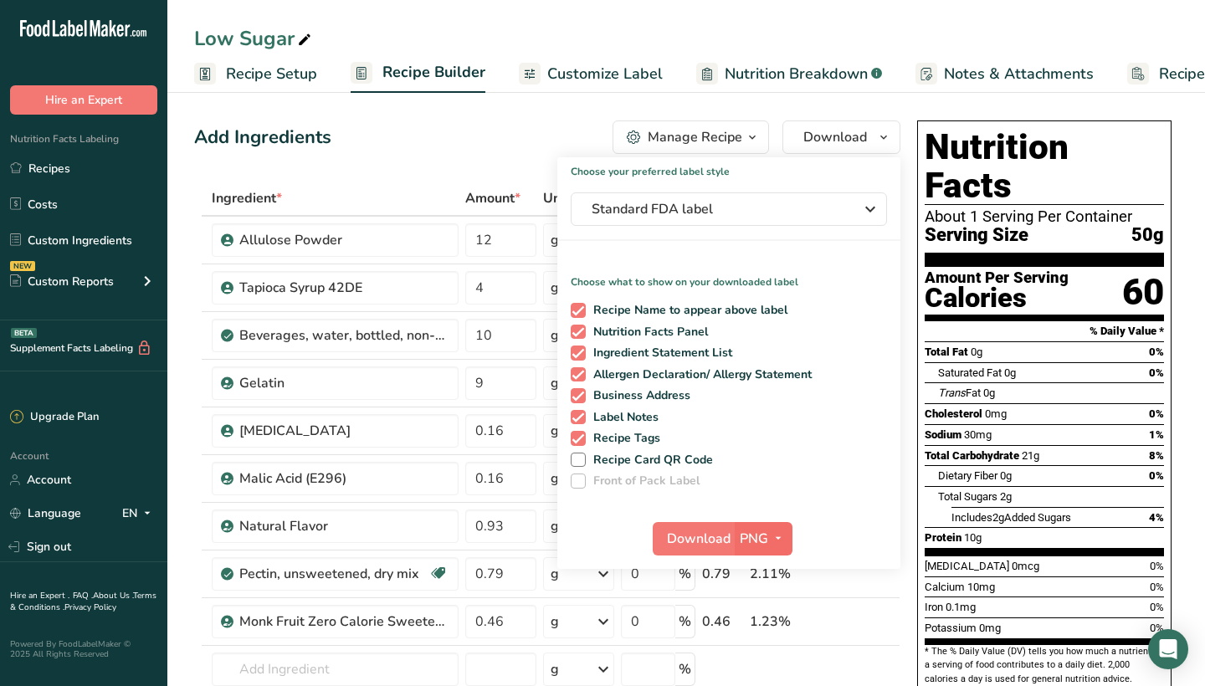
click at [753, 540] on span "PNG" at bounding box center [754, 539] width 28 height 20
click at [762, 574] on link "PNG" at bounding box center [766, 573] width 54 height 28
click at [506, 126] on div "Add Ingredients Manage Recipe Delete Recipe Duplicate Recipe Scale Recipe Save …" at bounding box center [547, 137] width 706 height 33
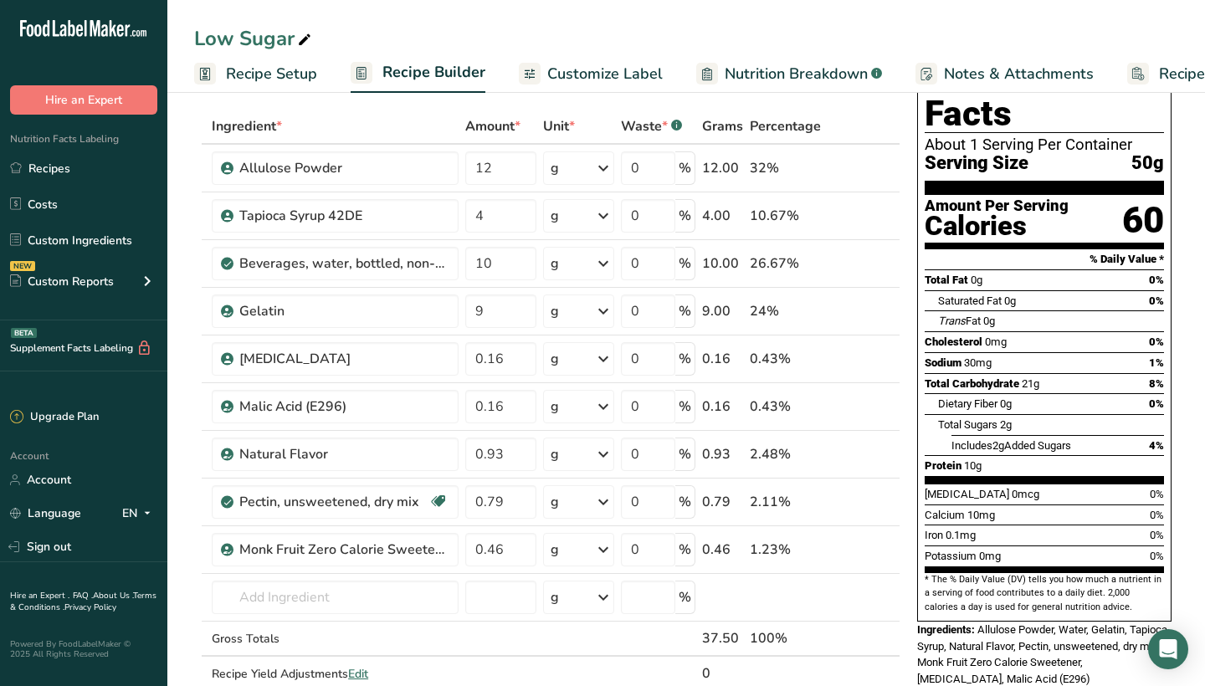
scroll to position [79, 0]
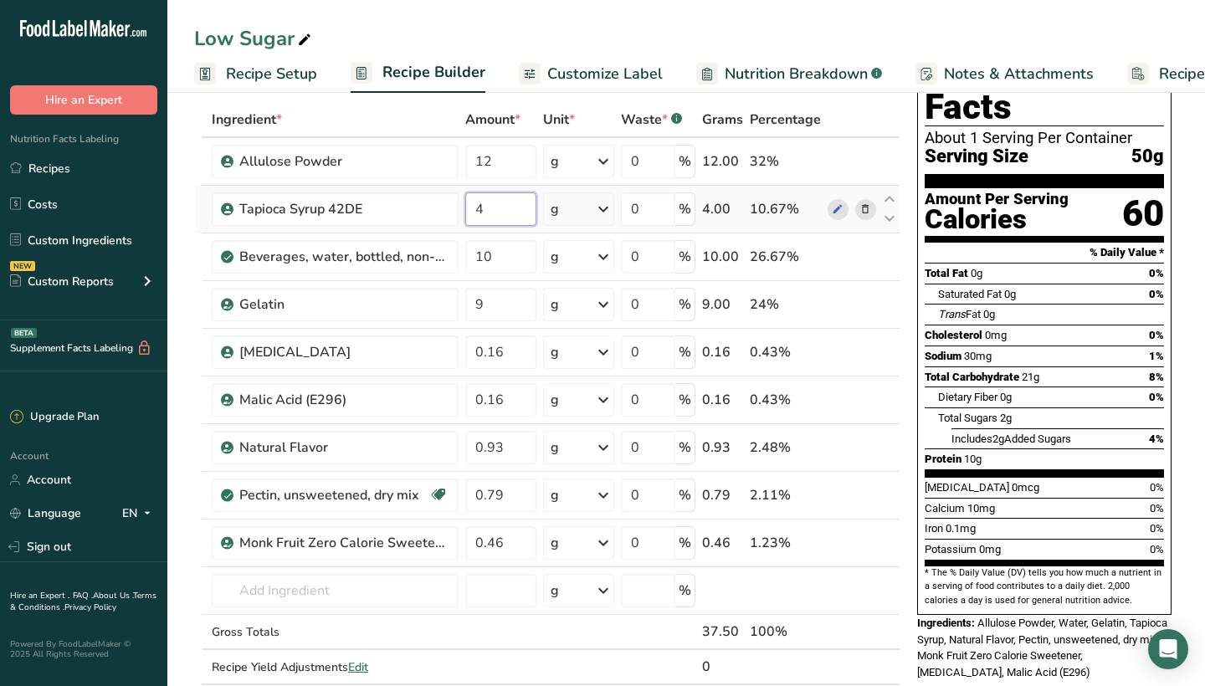
click at [496, 213] on input "4" at bounding box center [500, 209] width 71 height 33
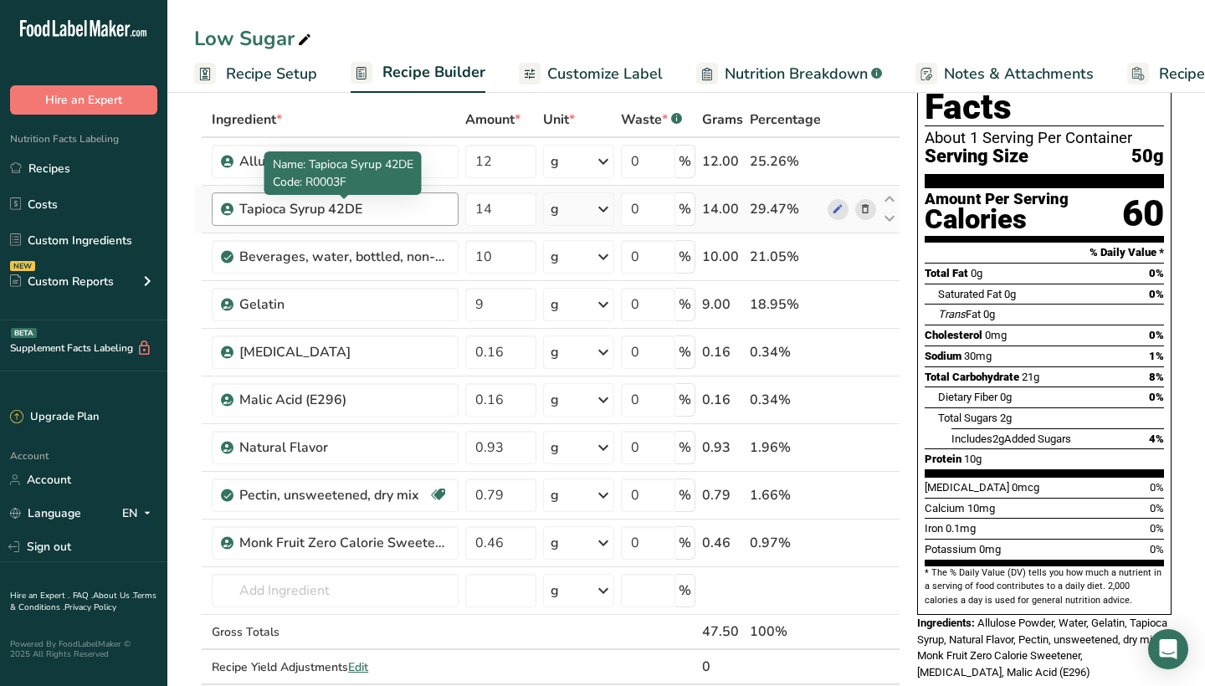
click at [421, 209] on div "Ingredient * Amount * Unit * Waste * .a-a{fill:#347362;}.b-a{fill:#fff;} Grams …" at bounding box center [547, 411] width 706 height 618
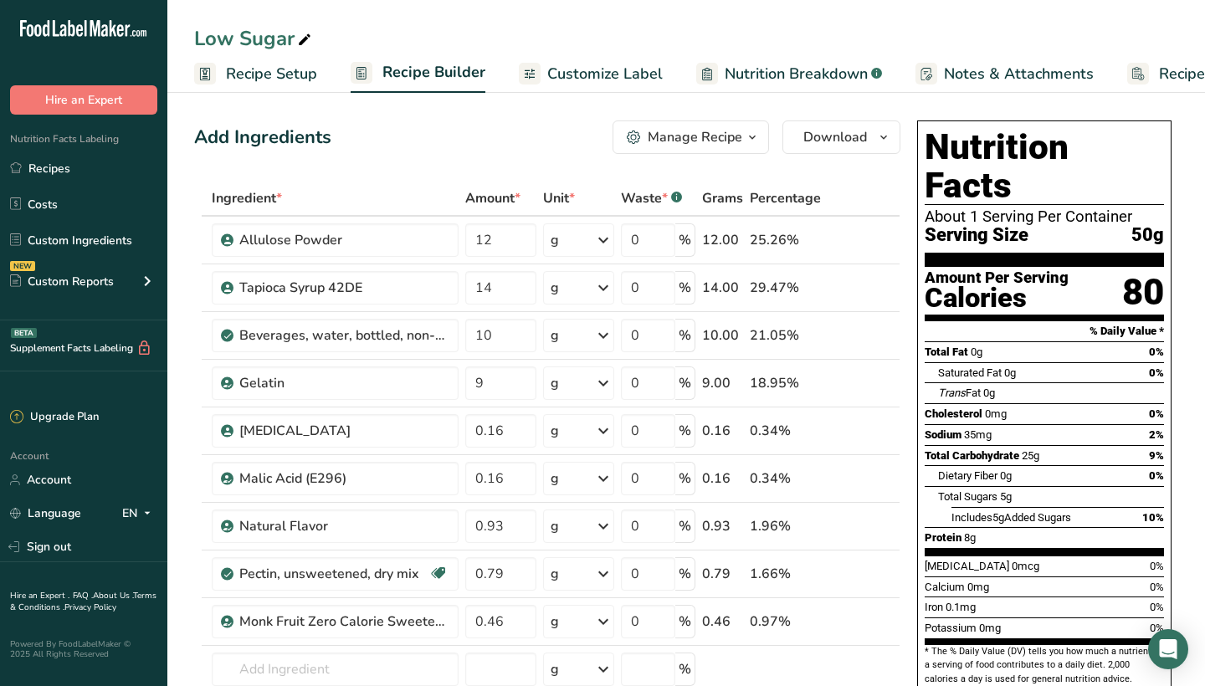
scroll to position [0, 0]
click at [885, 133] on icon "button" at bounding box center [883, 137] width 13 height 21
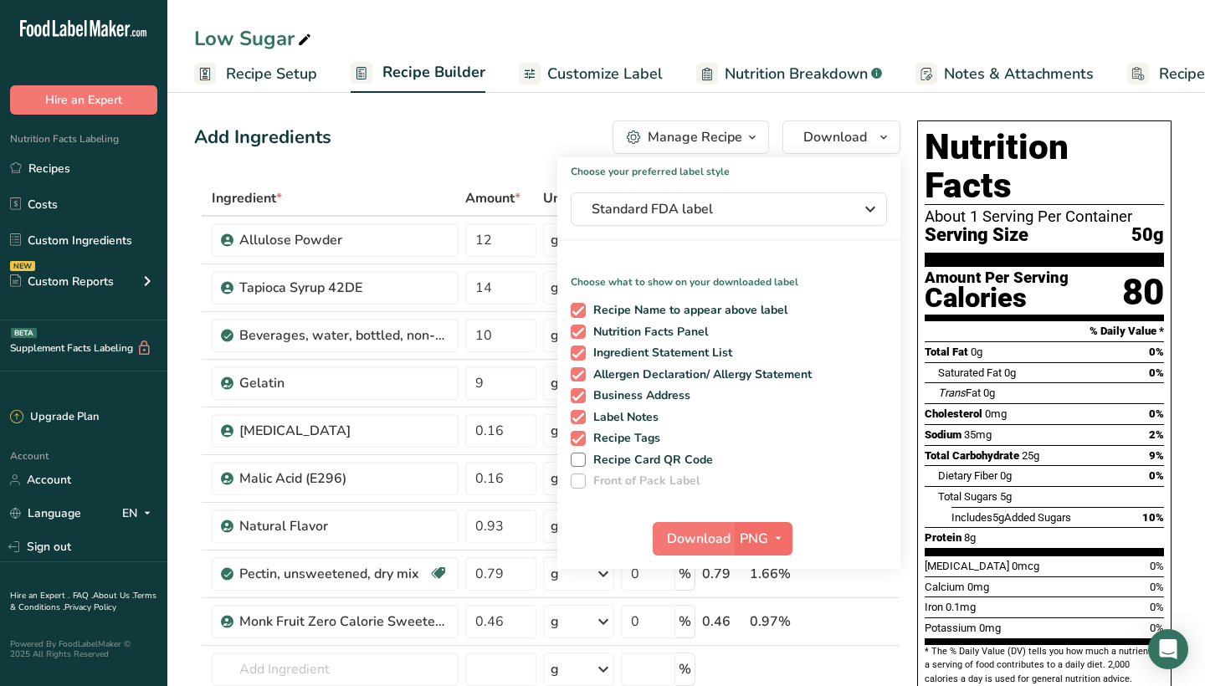
click at [759, 542] on span "PNG" at bounding box center [754, 539] width 28 height 20
click at [768, 575] on link "PNG" at bounding box center [766, 573] width 54 height 28
click at [754, 537] on span "PNG" at bounding box center [754, 539] width 28 height 20
click at [765, 573] on link "PNG" at bounding box center [766, 573] width 54 height 28
click at [701, 541] on span "Download" at bounding box center [699, 539] width 64 height 20
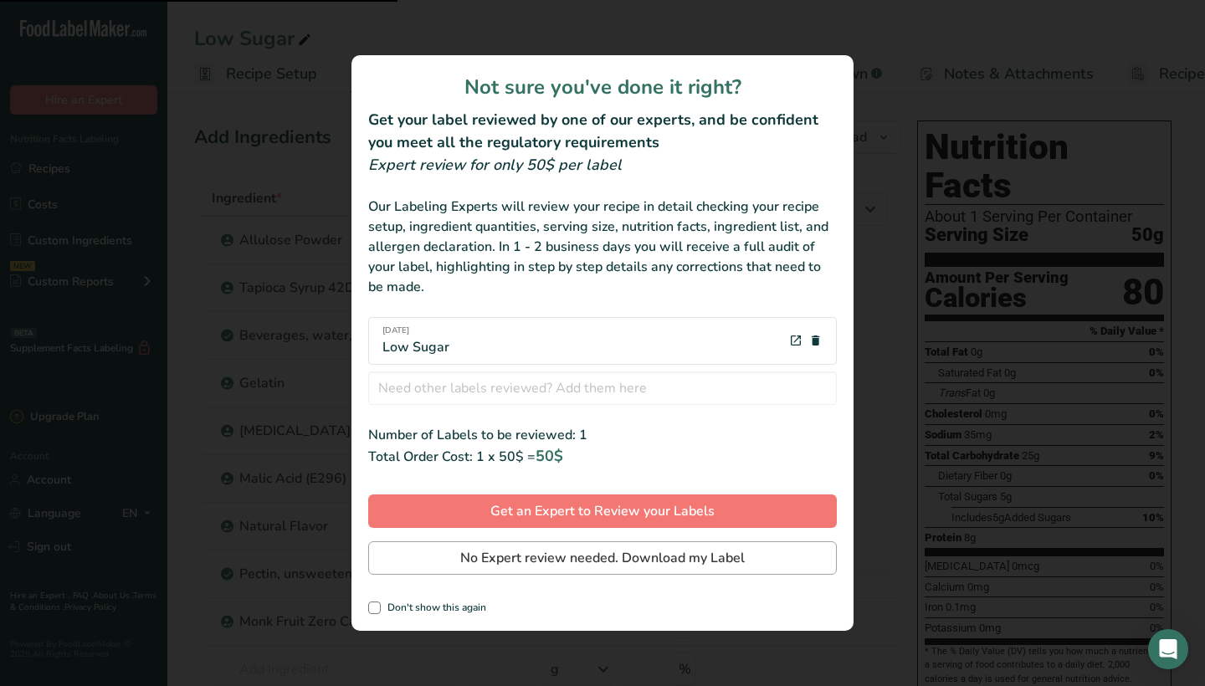
click at [684, 560] on span "No Expert review needed. Download my Label" at bounding box center [602, 558] width 285 height 20
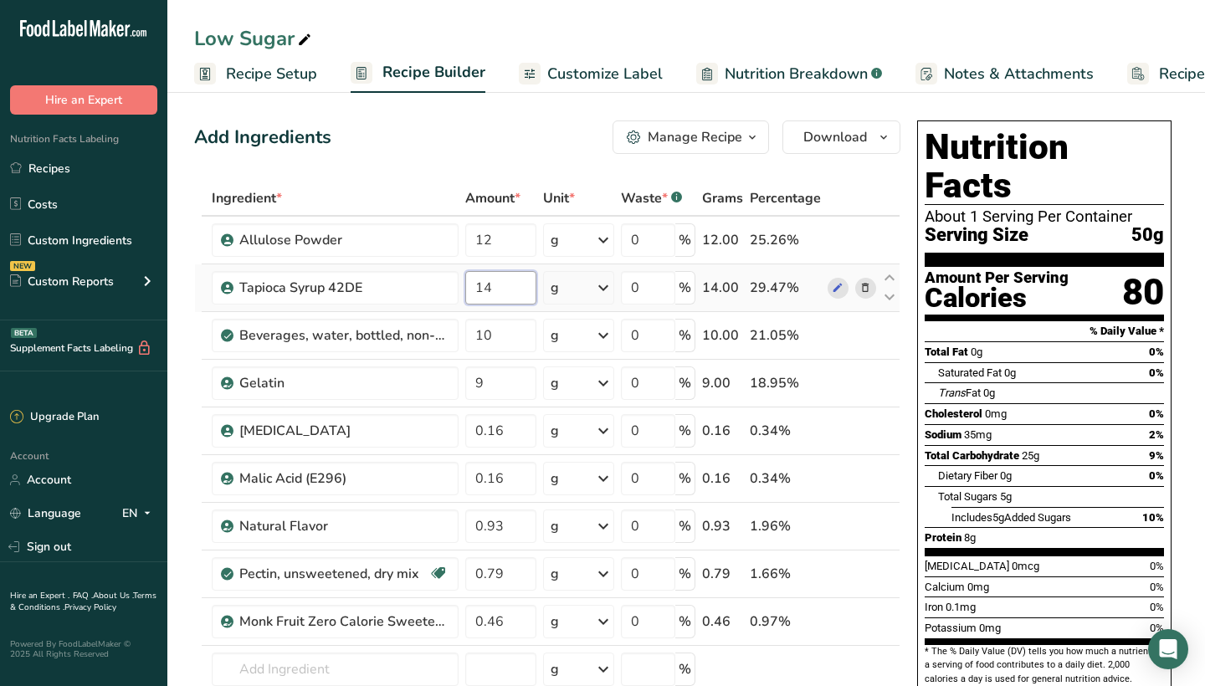
click at [501, 283] on input "14" at bounding box center [500, 287] width 71 height 33
type input "1"
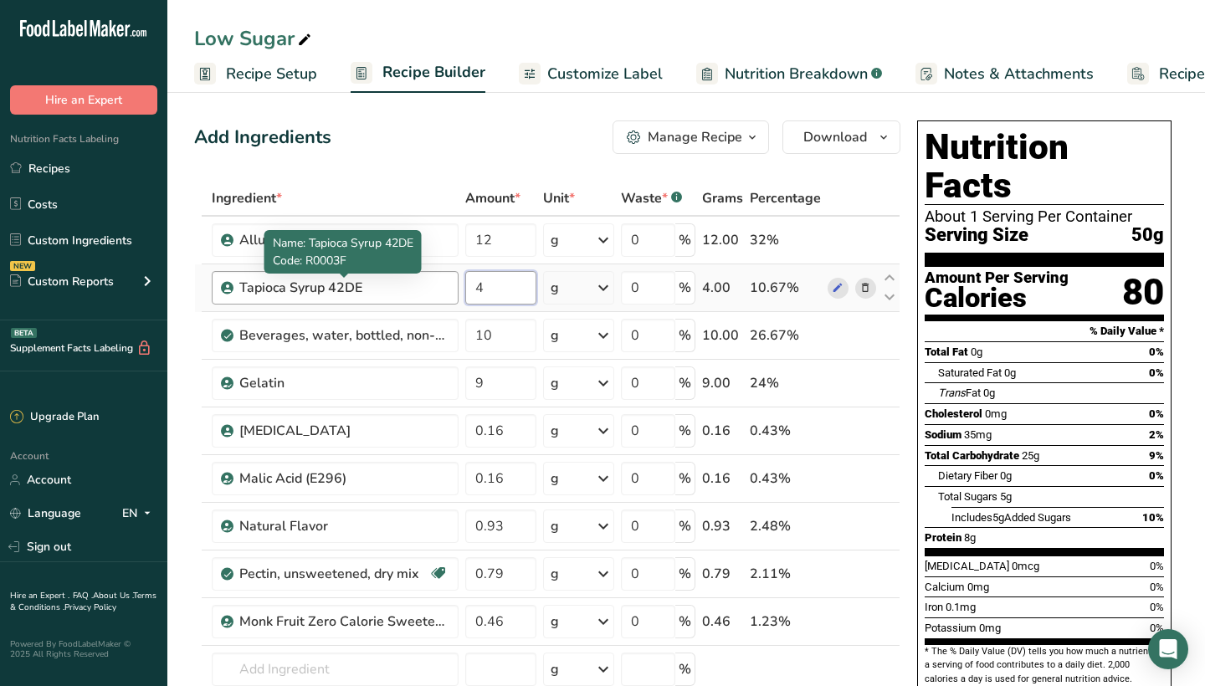
type input "4"
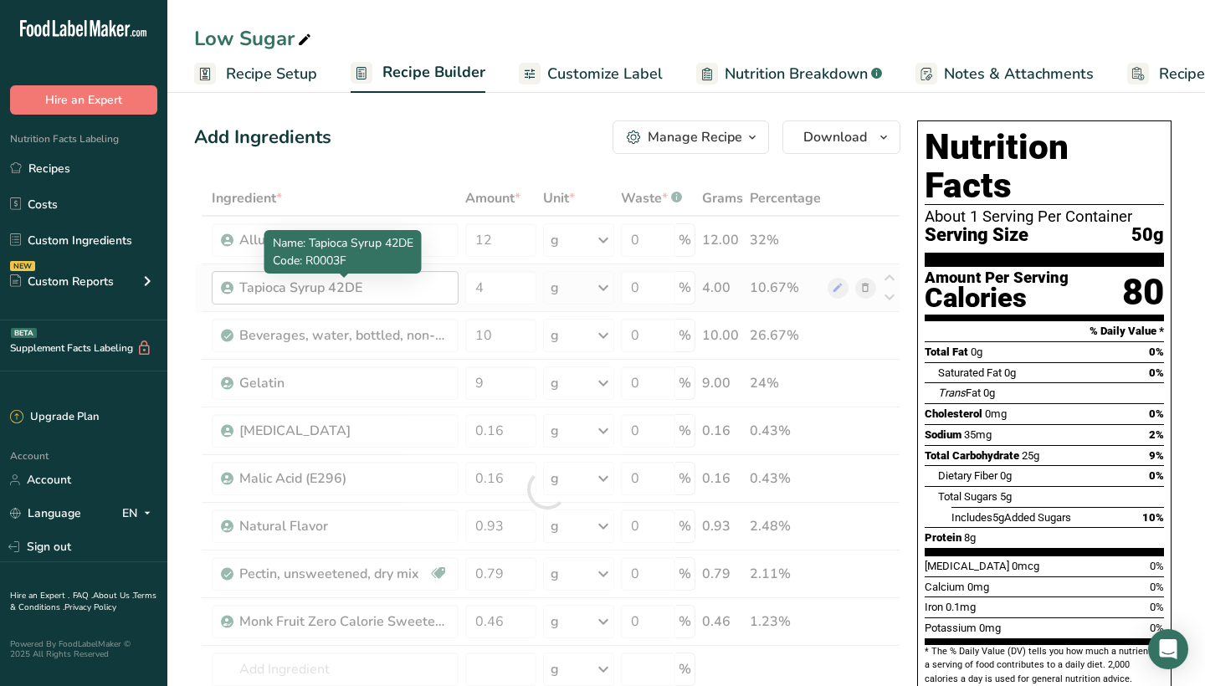
click at [430, 290] on div "Ingredient * Amount * Unit * Waste * .a-a{fill:#347362;}.b-a{fill:#fff;} Grams …" at bounding box center [547, 490] width 706 height 618
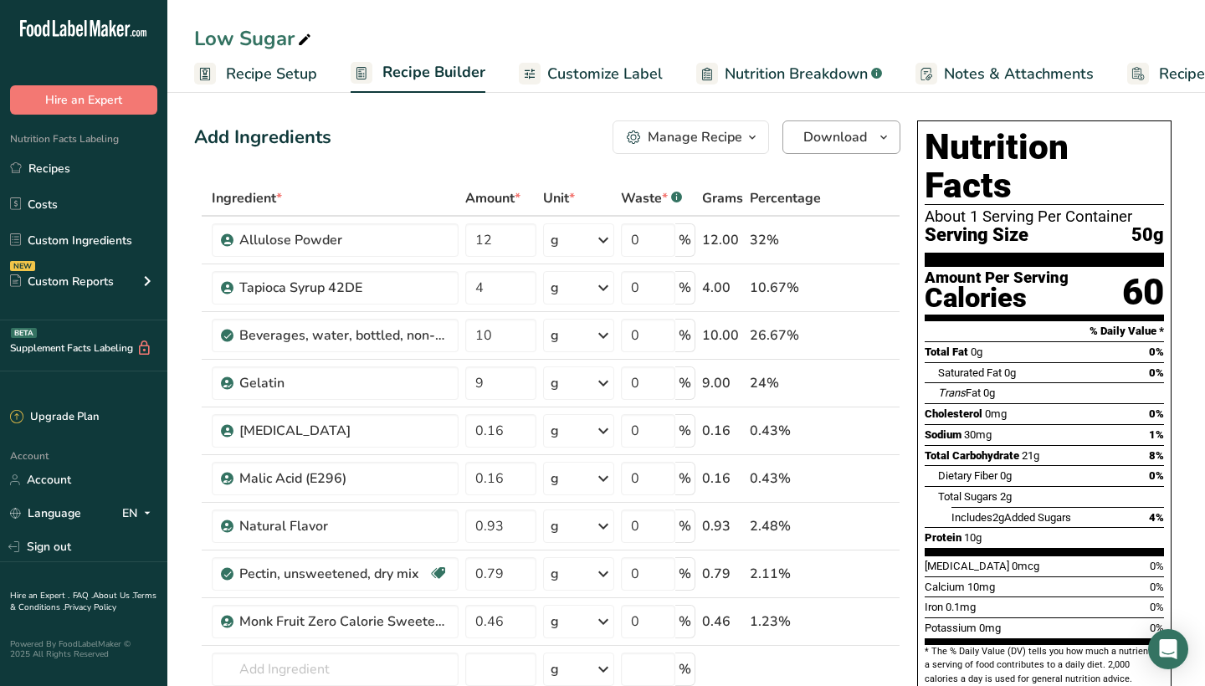
click at [875, 134] on span "button" at bounding box center [884, 137] width 20 height 20
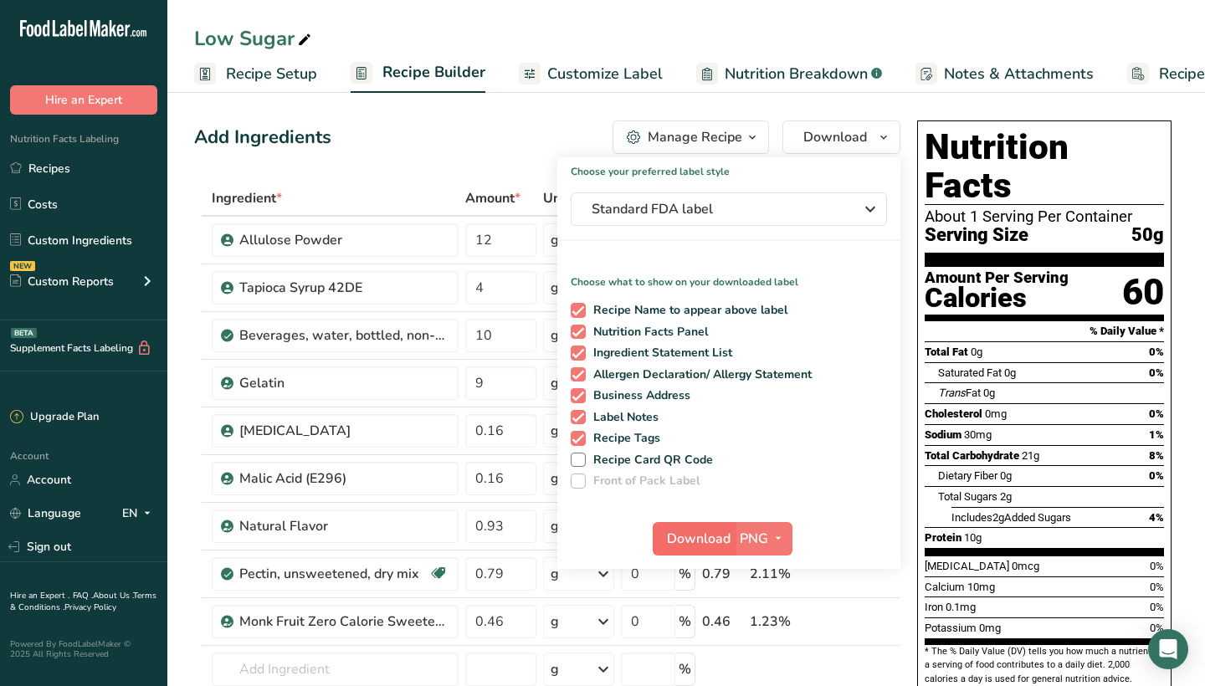
click at [701, 534] on span "Download" at bounding box center [699, 539] width 64 height 20
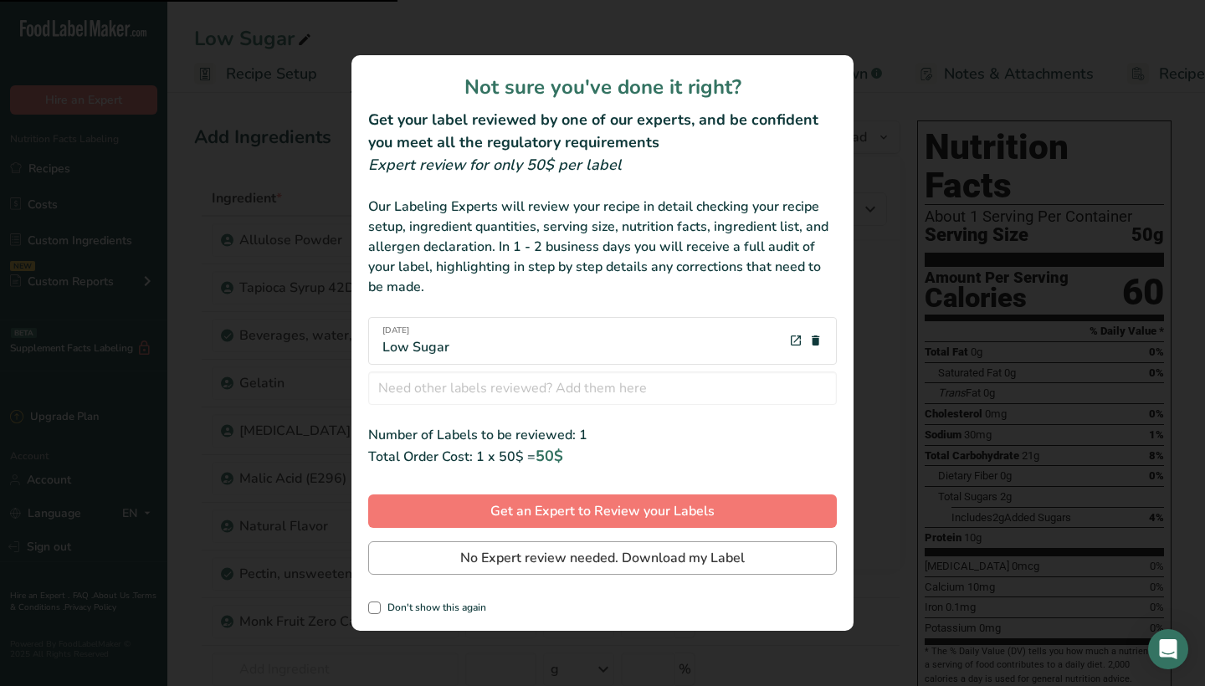
click at [675, 557] on span "No Expert review needed. Download my Label" at bounding box center [602, 558] width 285 height 20
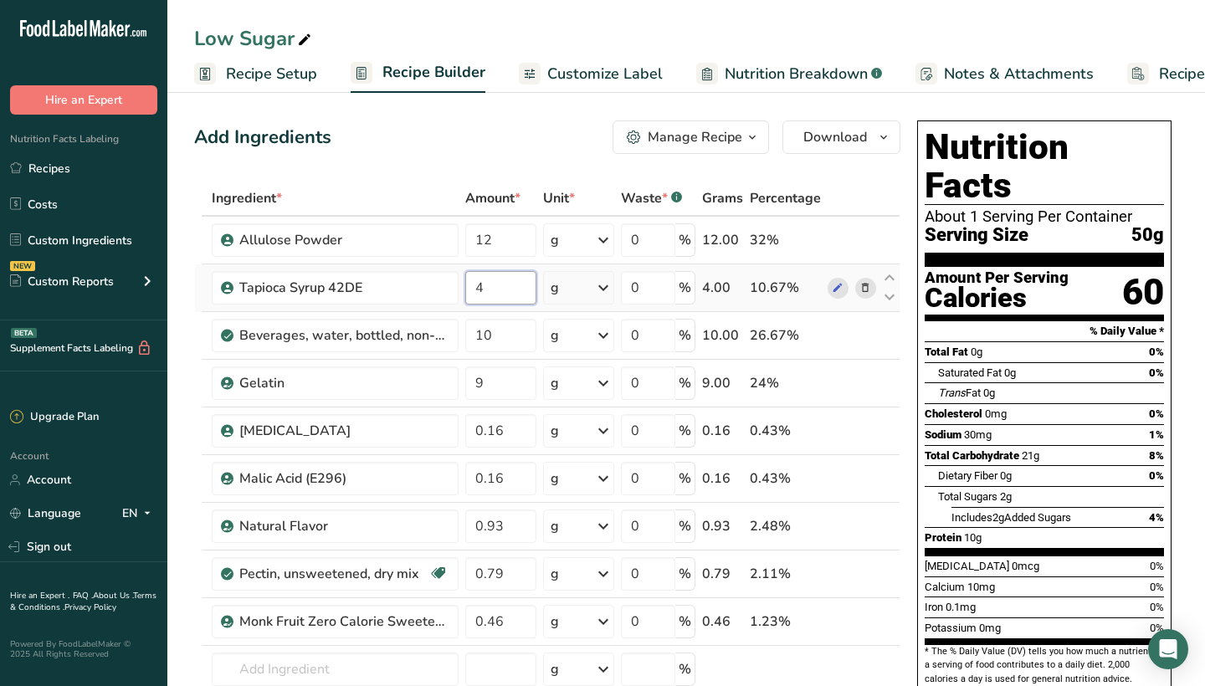
click at [501, 290] on input "4" at bounding box center [500, 287] width 71 height 33
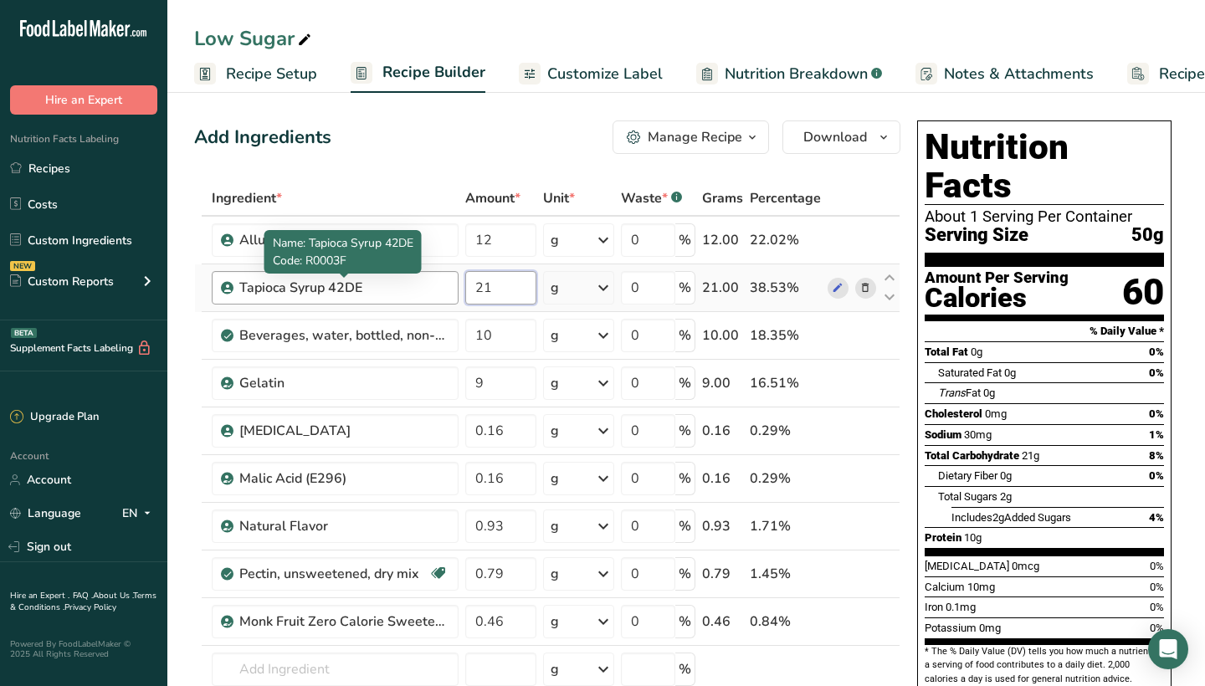
type input "21"
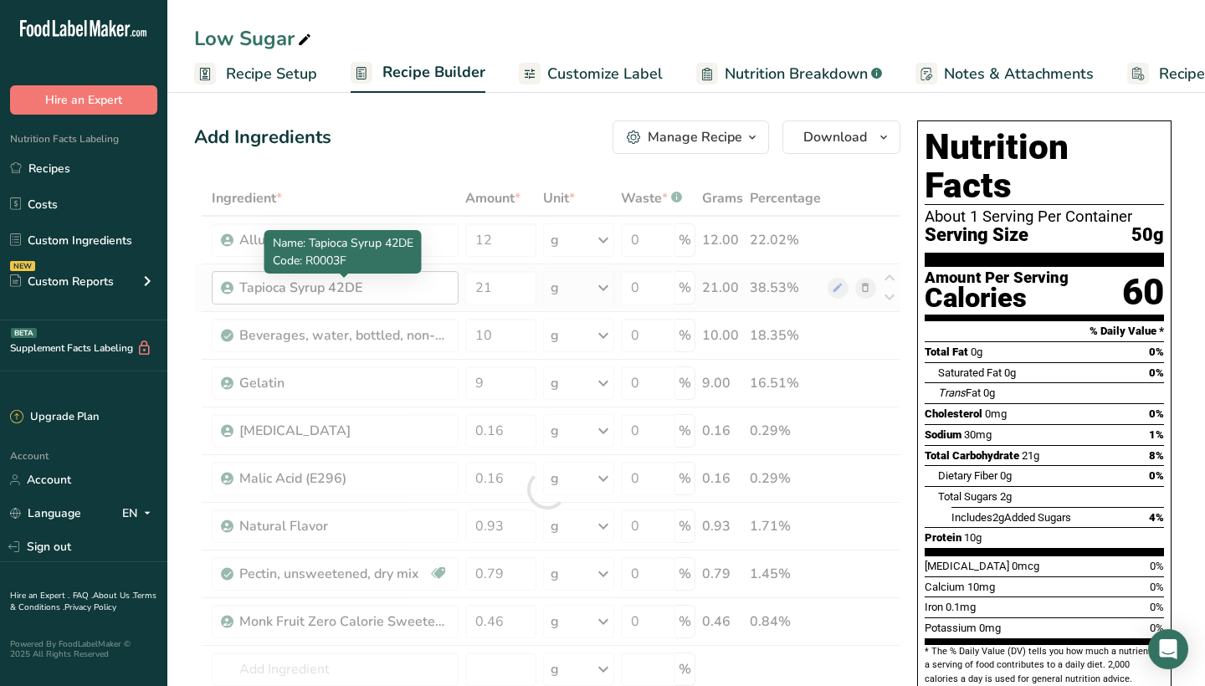
click at [422, 289] on div "Ingredient * Amount * Unit * Waste * .a-a{fill:#347362;}.b-a{fill:#fff;} Grams …" at bounding box center [547, 490] width 706 height 618
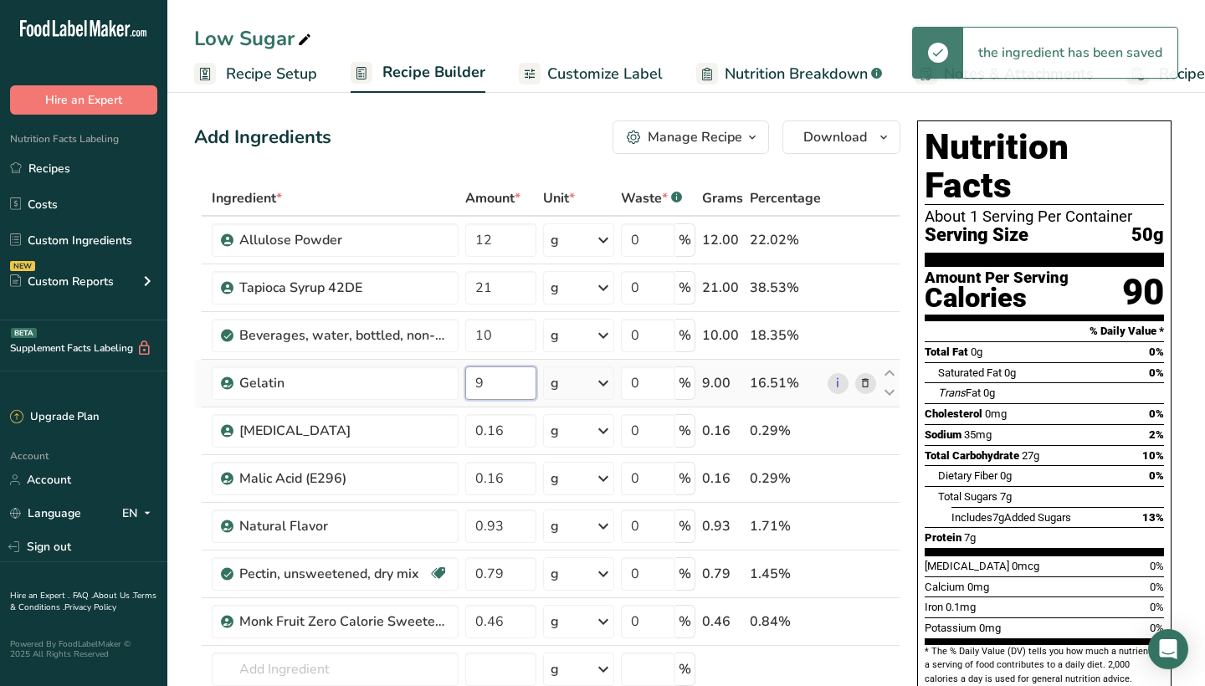
click at [496, 383] on input "9" at bounding box center [500, 383] width 71 height 33
type input "4"
click at [408, 385] on div "Ingredient * Amount * Unit * Waste * .a-a{fill:#347362;}.b-a{fill:#fff;} Grams …" at bounding box center [547, 490] width 706 height 618
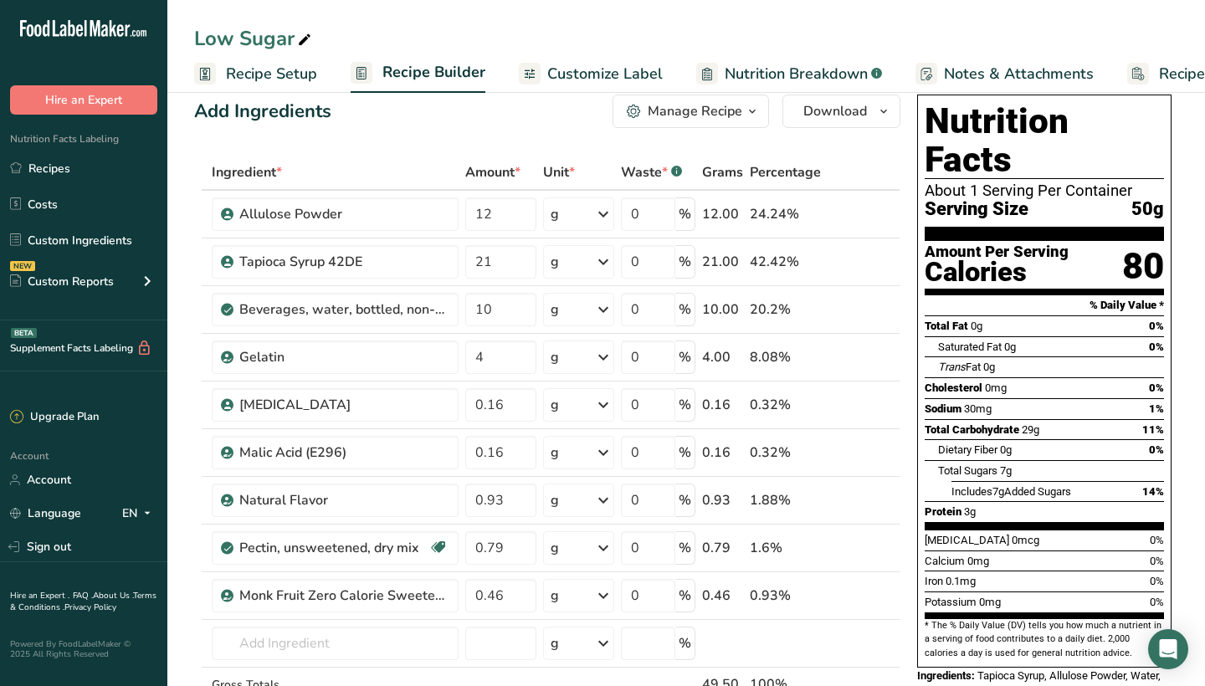
scroll to position [28, 0]
